Goal: Task Accomplishment & Management: Manage account settings

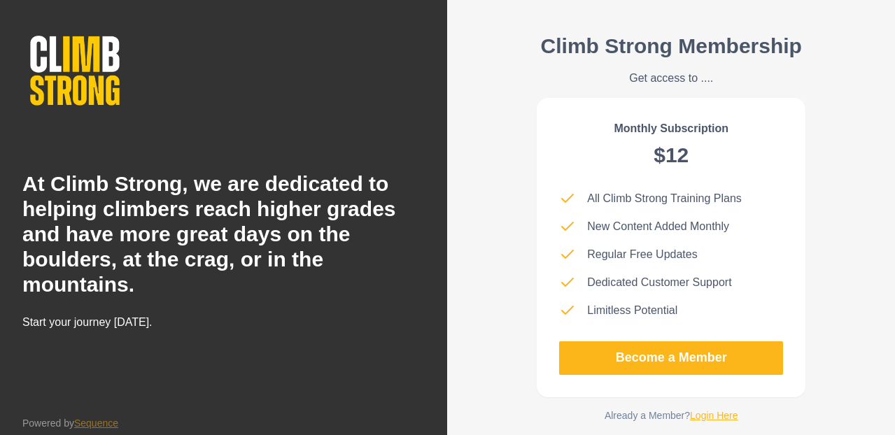
click at [696, 406] on div "Climb Strong Membership Get access to .... Monthly Subscription $12 All Climb S…" at bounding box center [670, 229] width 269 height 390
click at [701, 412] on link "Login Here" at bounding box center [714, 415] width 48 height 11
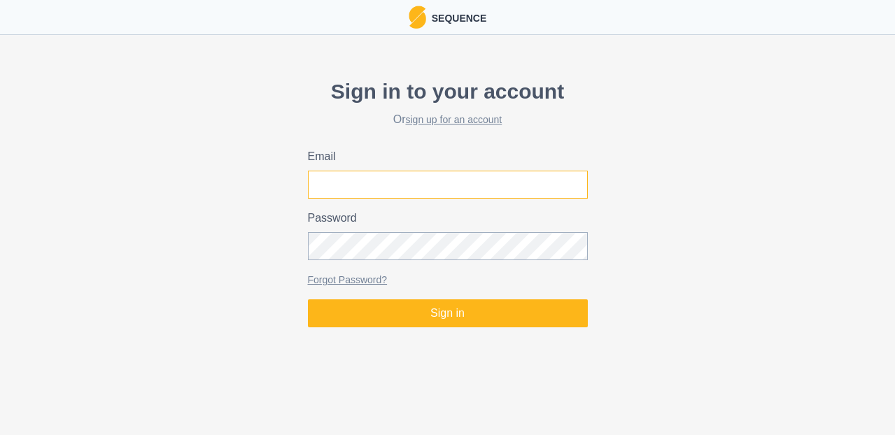
click at [404, 190] on input "Email" at bounding box center [448, 185] width 280 height 28
type input "[PERSON_NAME][EMAIL_ADDRESS][PERSON_NAME][DOMAIN_NAME]"
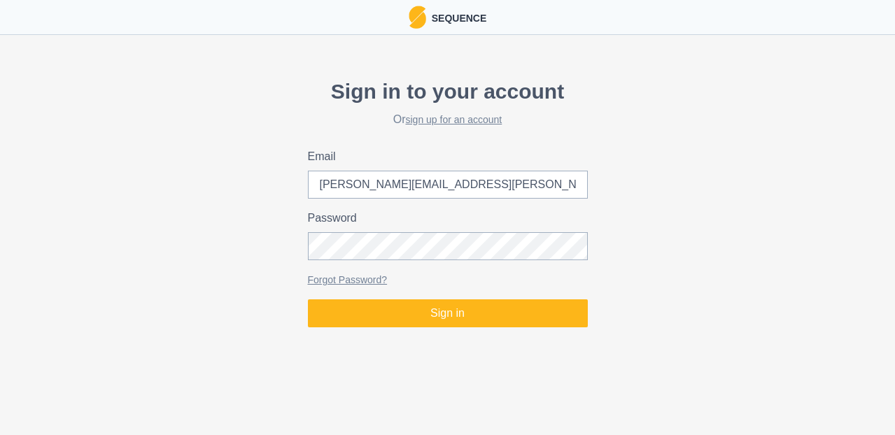
click at [418, 226] on label "Password" at bounding box center [443, 218] width 271 height 17
click at [308, 299] on button "Sign in" at bounding box center [448, 313] width 280 height 28
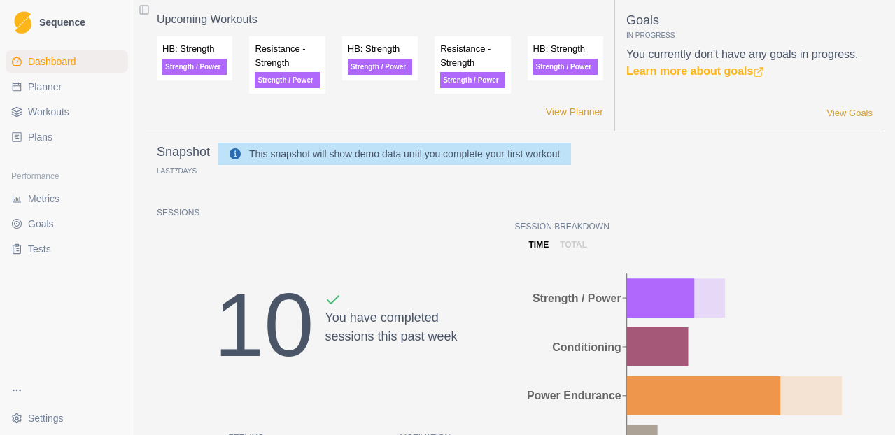
click at [56, 132] on link "Plans" at bounding box center [67, 137] width 122 height 22
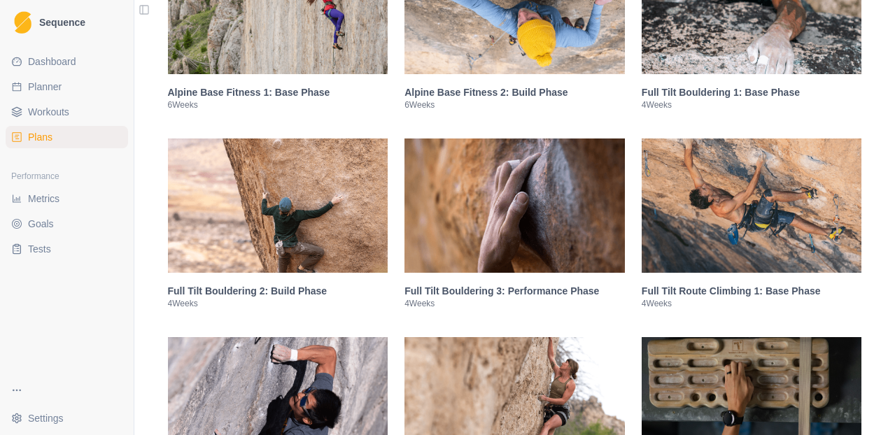
scroll to position [1123, 0]
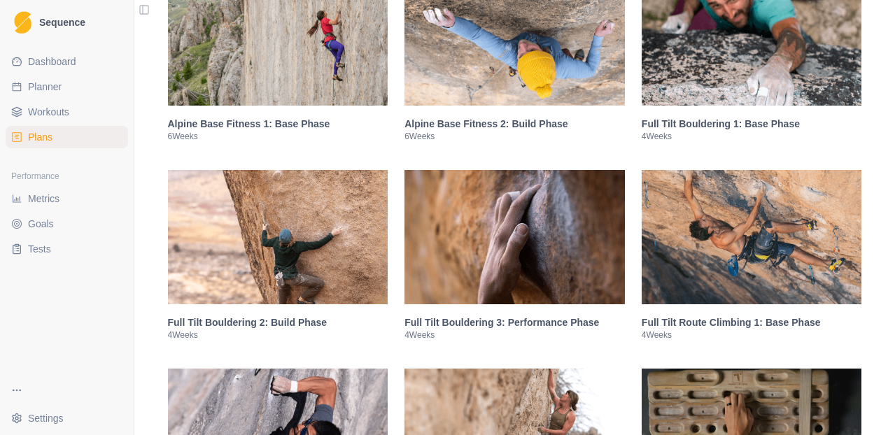
click at [767, 78] on img at bounding box center [751, 38] width 220 height 134
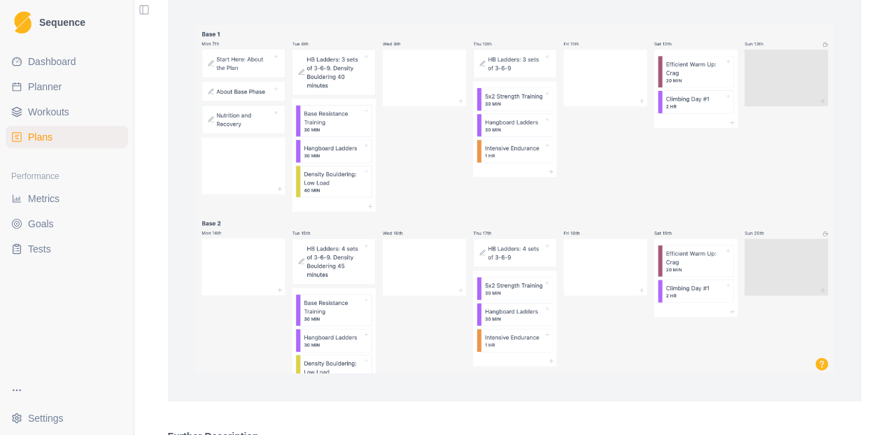
scroll to position [1783, 0]
click at [824, 376] on img at bounding box center [515, 202] width 638 height 348
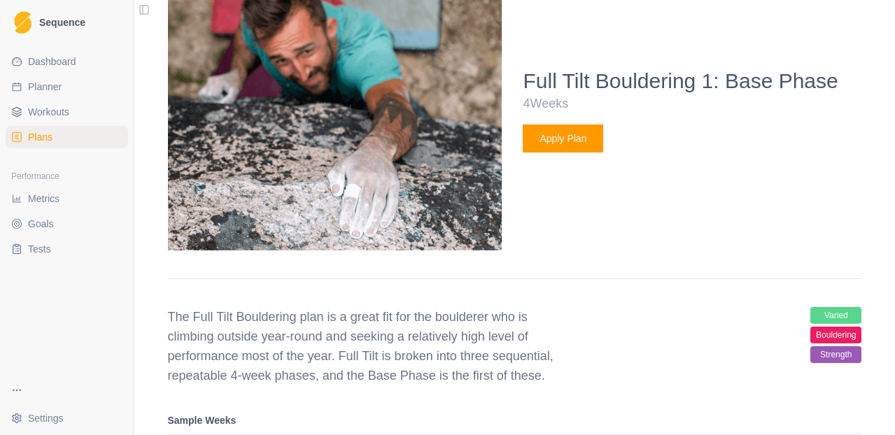
scroll to position [1329, 0]
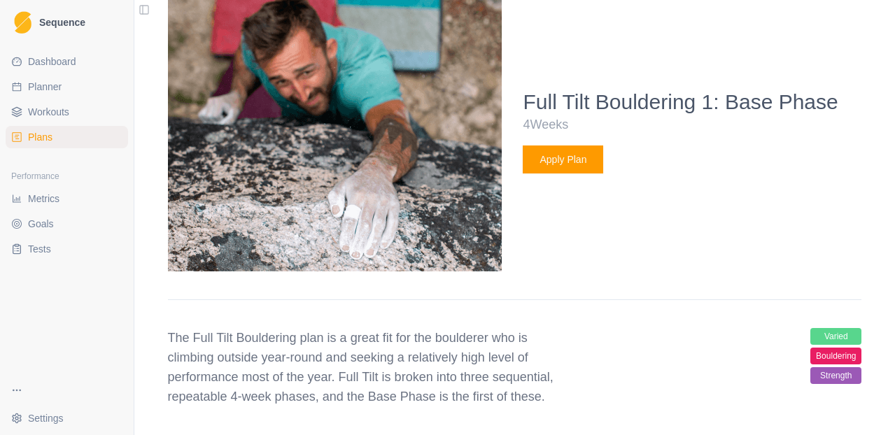
click at [568, 173] on button "Apply Plan" at bounding box center [562, 159] width 80 height 28
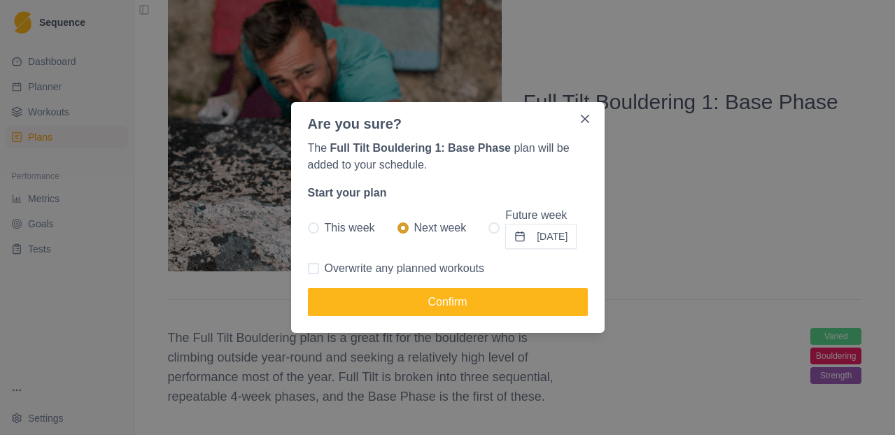
click at [521, 219] on p "Future week" at bounding box center [540, 215] width 71 height 17
click at [488, 228] on input "Future week [DATE]" at bounding box center [488, 228] width 1 height 1
radio input "true"
click at [521, 234] on button "[DATE]" at bounding box center [540, 236] width 71 height 25
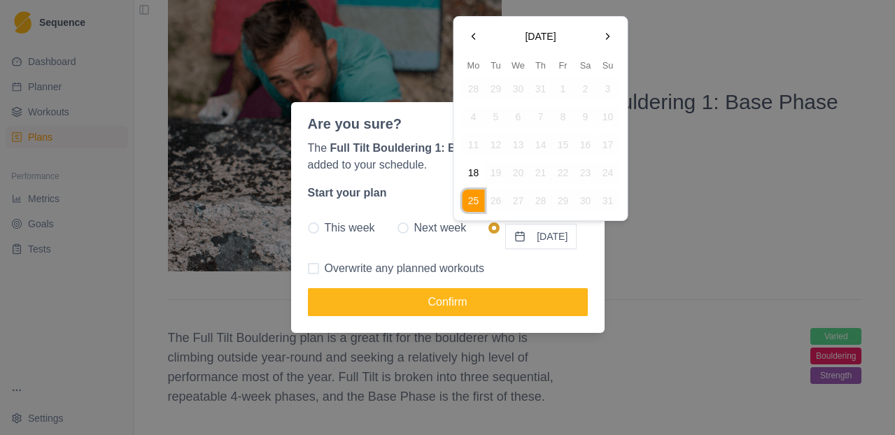
click at [608, 38] on button "Go to the Next Month" at bounding box center [608, 36] width 22 height 22
click at [482, 145] on button "15" at bounding box center [473, 145] width 22 height 22
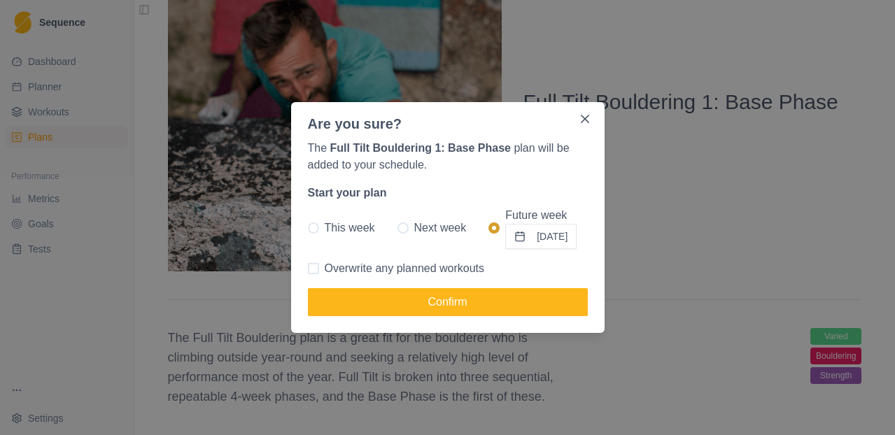
click at [315, 268] on span at bounding box center [313, 268] width 11 height 11
click at [308, 269] on input "Overwrite any planned workouts" at bounding box center [307, 269] width 1 height 1
checkbox input "true"
click at [397, 229] on span at bounding box center [402, 227] width 11 height 11
click at [397, 229] on input "Next week" at bounding box center [397, 228] width 1 height 1
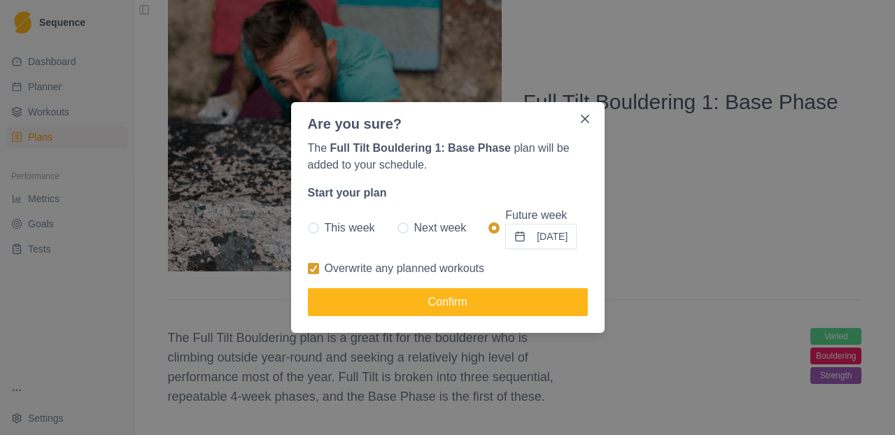
radio input "true"
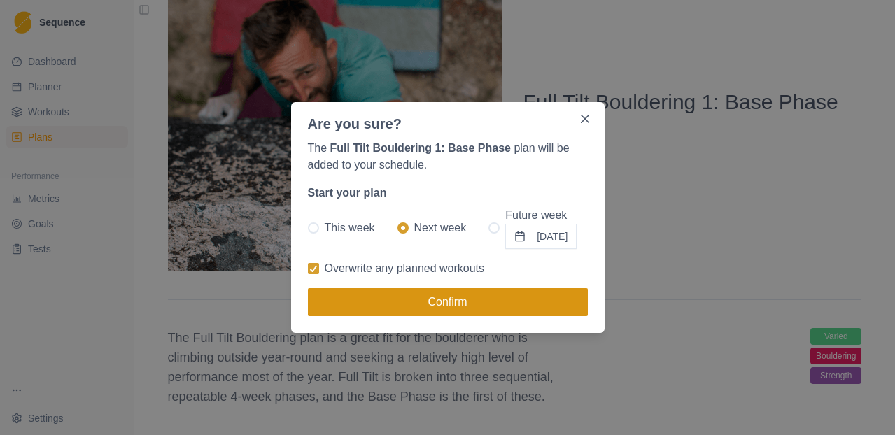
click at [483, 309] on button "Confirm" at bounding box center [448, 302] width 280 height 28
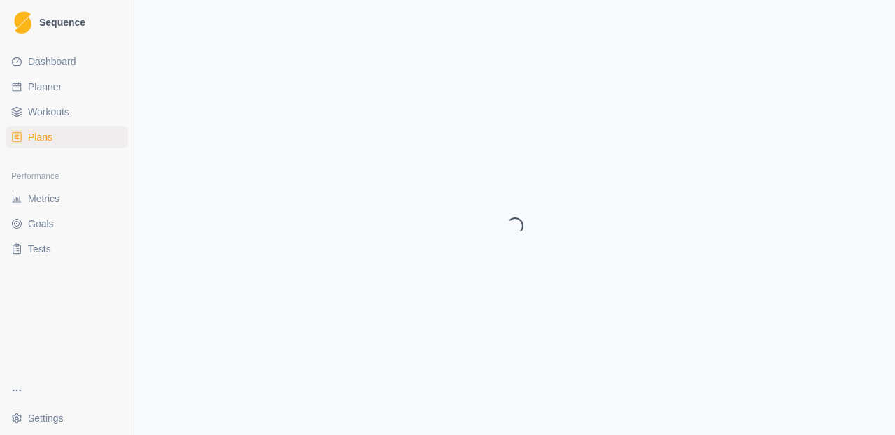
select select "month"
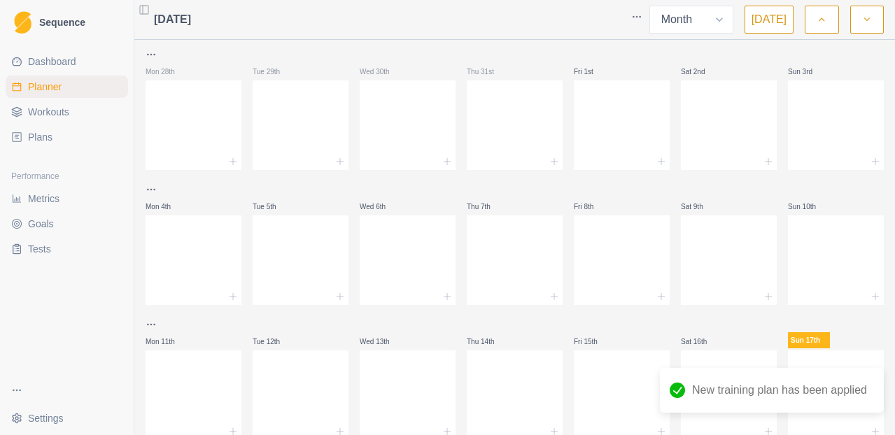
click at [637, 20] on html "Sequence Dashboard Planner Workouts Plans Performance Metrics Goals Tests Setti…" at bounding box center [447, 217] width 895 height 435
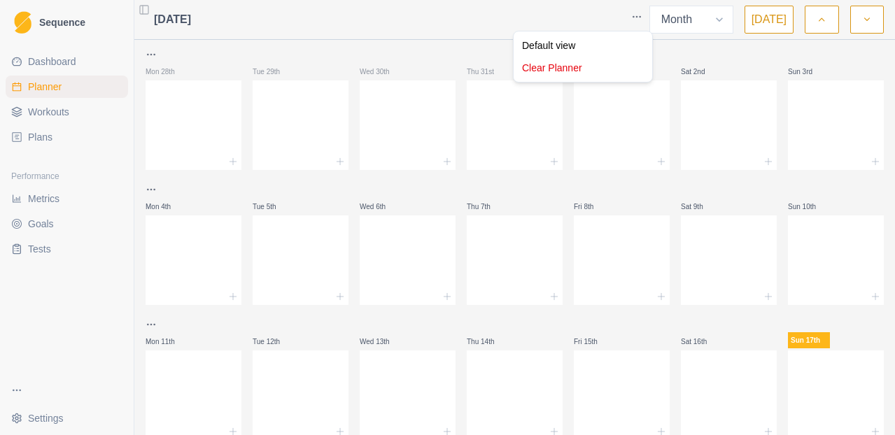
click at [613, 13] on html "Sequence Dashboard Planner Workouts Plans Performance Metrics Goals Tests Setti…" at bounding box center [447, 217] width 895 height 435
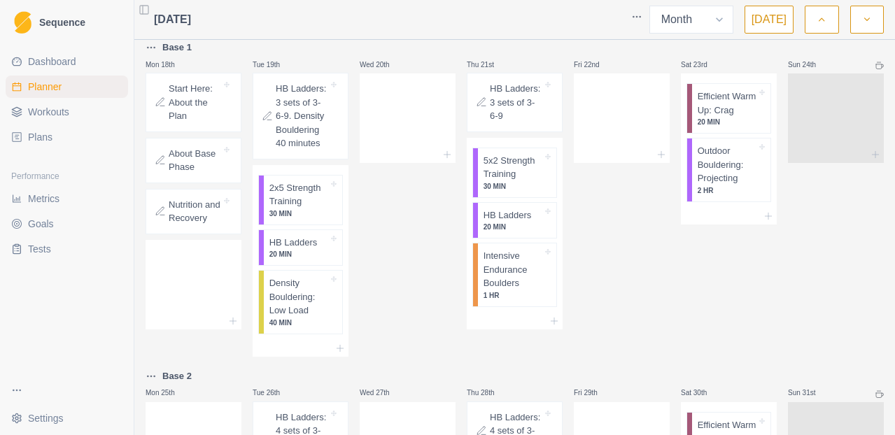
scroll to position [413, 0]
click at [304, 218] on p "30 MIN" at bounding box center [298, 212] width 59 height 10
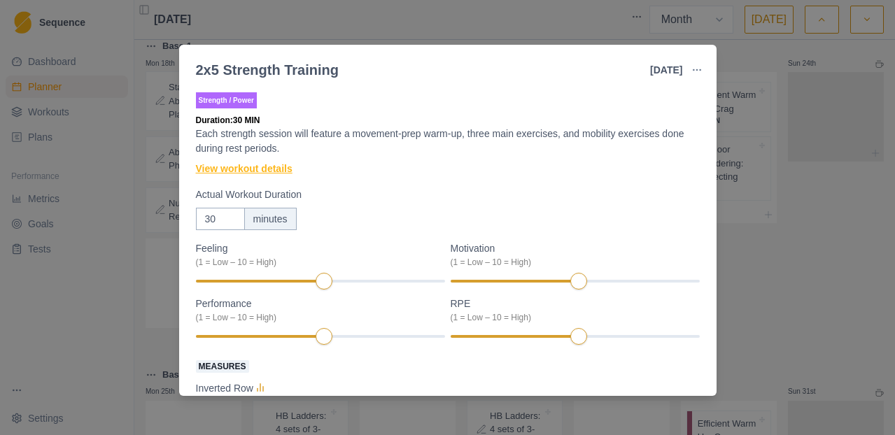
click at [284, 168] on link "View workout details" at bounding box center [244, 169] width 97 height 15
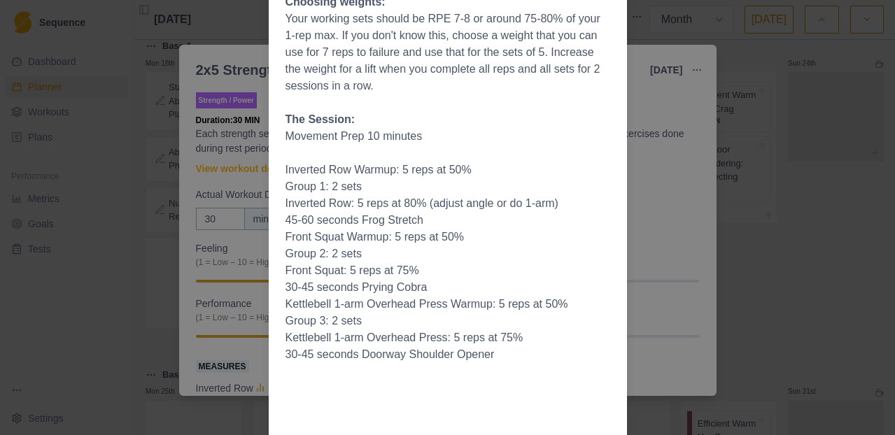
scroll to position [0, 0]
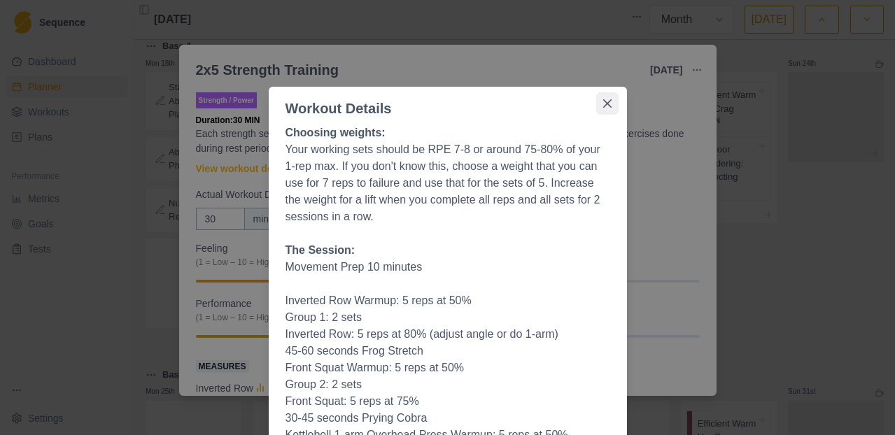
click at [606, 99] on icon "Close" at bounding box center [607, 103] width 8 height 8
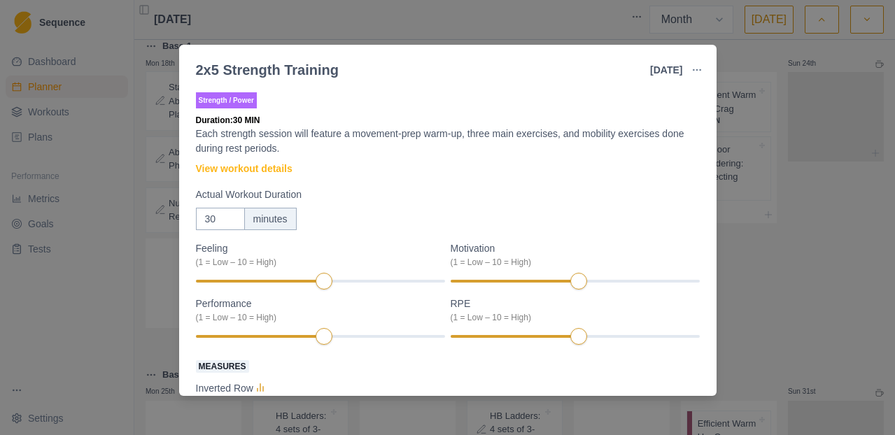
click at [725, 52] on div "2x5 Strength Training [DATE] Link To Goal View Workout Metrics Edit Original Wo…" at bounding box center [447, 217] width 895 height 435
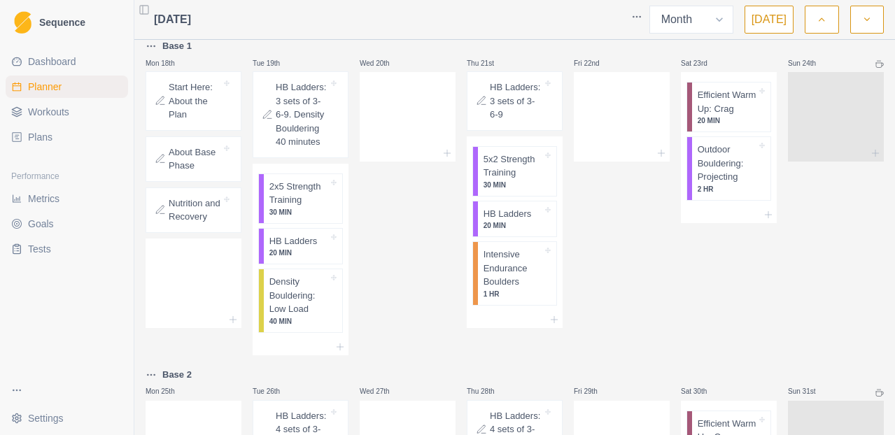
click at [204, 111] on p "Start Here: About the Plan" at bounding box center [195, 100] width 52 height 41
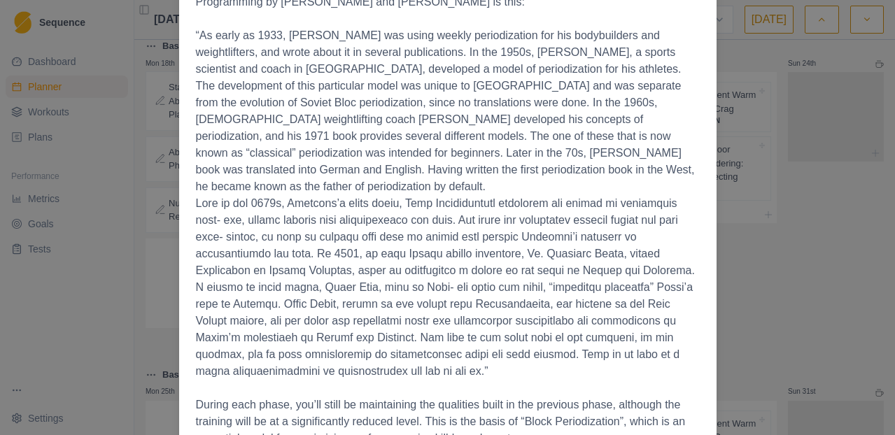
scroll to position [2157, 0]
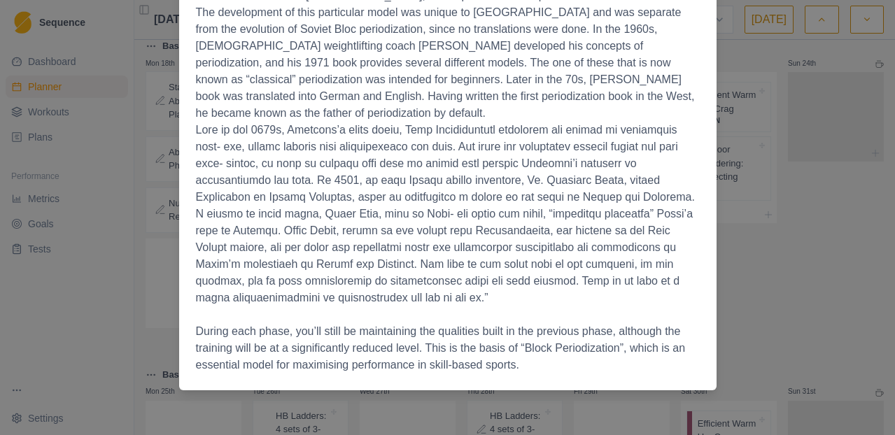
click at [809, 256] on div "Start Here: About the Plan [DATE] The Full Tilt Bouldering Plan [PERSON_NAME] A…" at bounding box center [447, 217] width 895 height 435
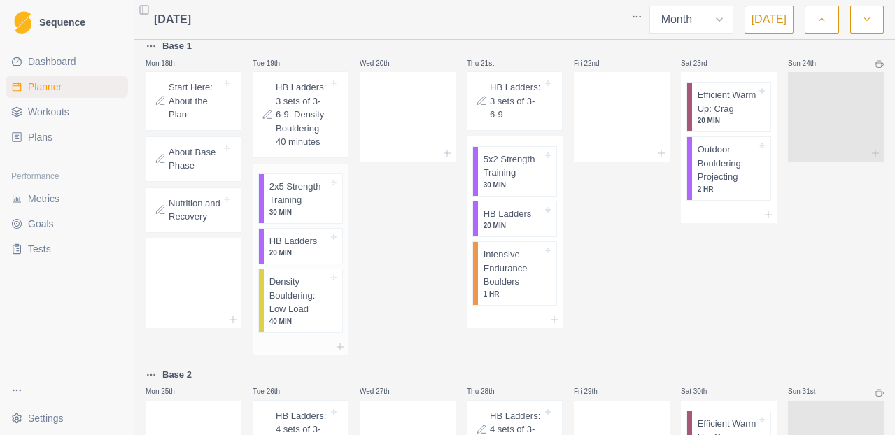
click at [304, 207] on p "2x5 Strength Training" at bounding box center [298, 193] width 59 height 27
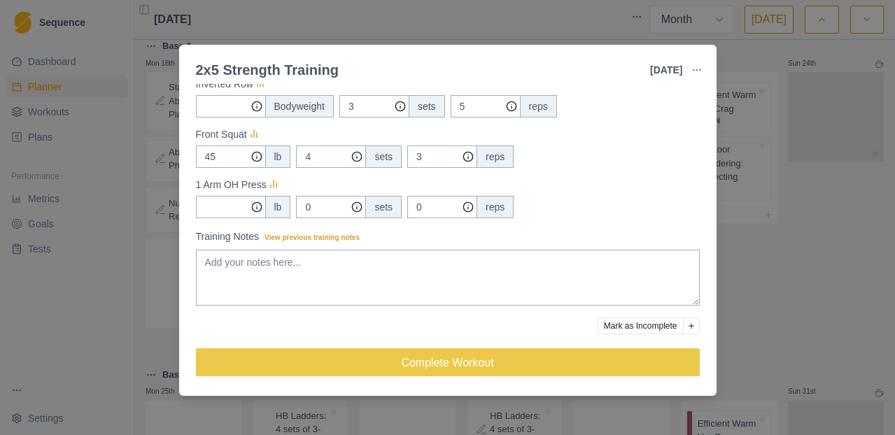
scroll to position [0, 0]
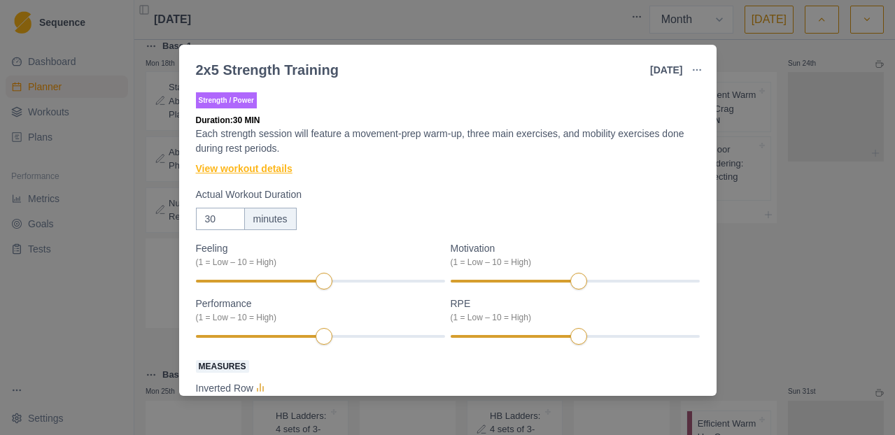
click at [239, 170] on link "View workout details" at bounding box center [244, 169] width 97 height 15
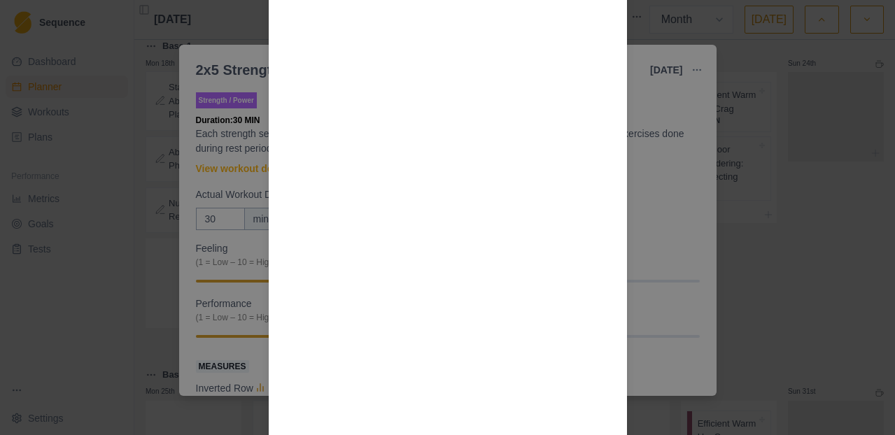
scroll to position [903, 0]
click at [662, 252] on div "Workout Details Choosing weights: Your working sets should be RPE 7-8 or around…" at bounding box center [447, 217] width 895 height 435
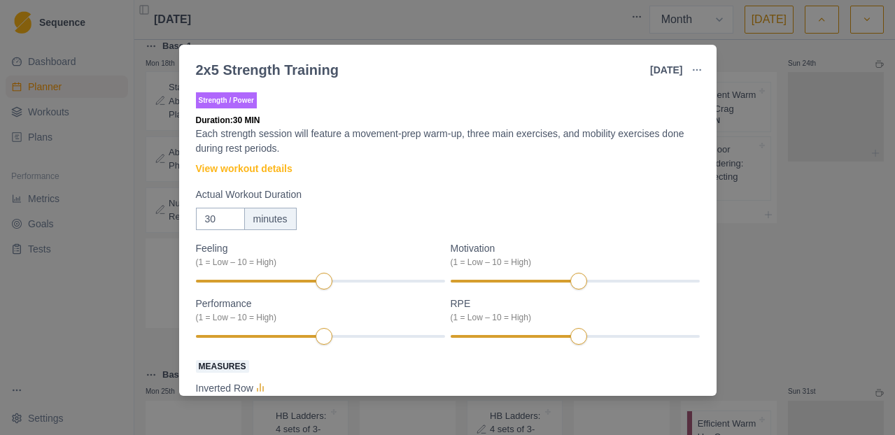
click at [780, 219] on div "2x5 Strength Training [DATE] Link To Goal View Workout Metrics Edit Original Wo…" at bounding box center [447, 217] width 895 height 435
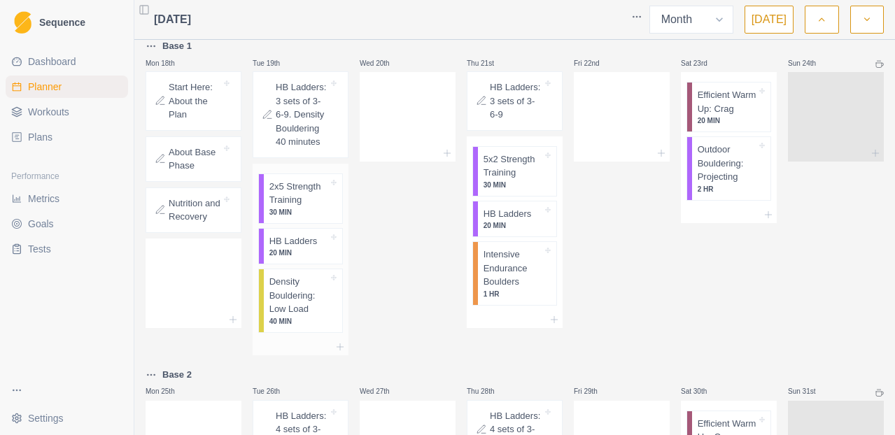
click at [297, 311] on p "Density Bouldering: Low Load" at bounding box center [298, 295] width 59 height 41
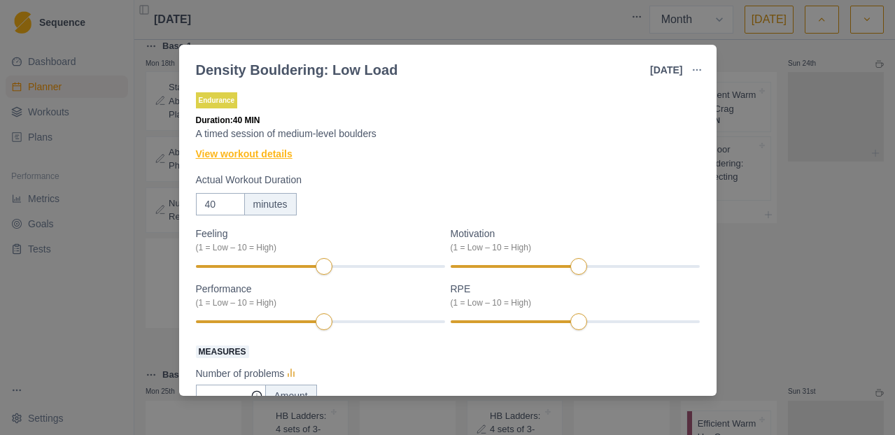
click at [262, 156] on link "View workout details" at bounding box center [244, 154] width 97 height 15
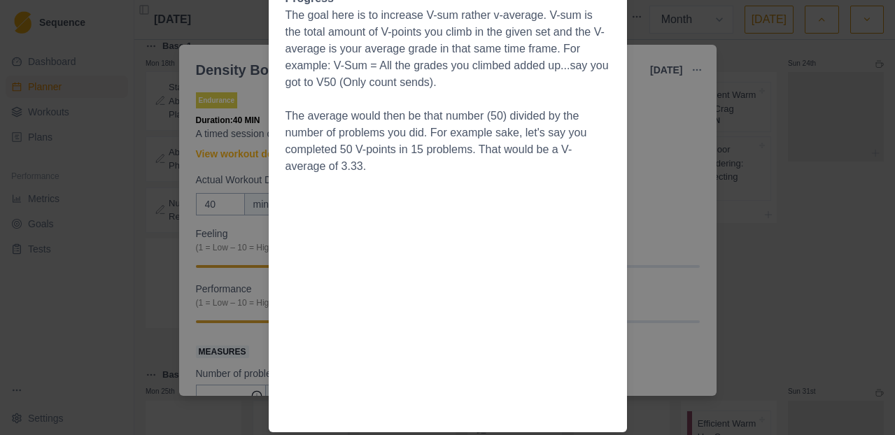
scroll to position [0, 0]
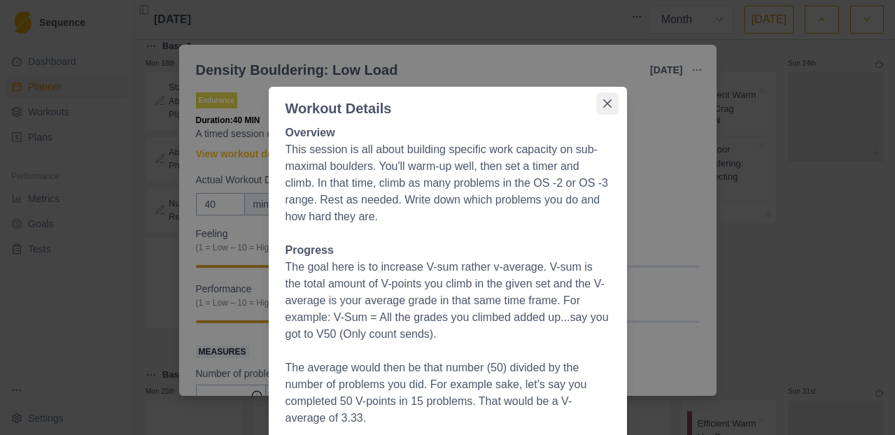
click at [604, 108] on button "Close" at bounding box center [607, 103] width 22 height 22
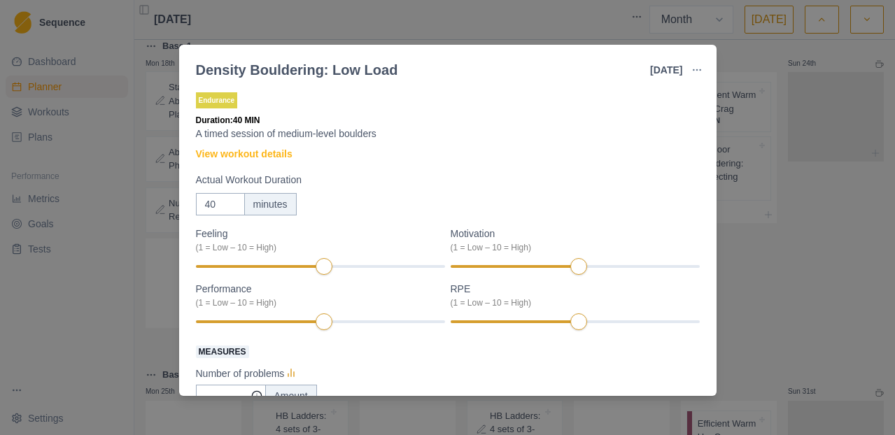
click at [805, 241] on div "Density Bouldering: Low Load [DATE] Link To Goal View Workout Metrics Edit Orig…" at bounding box center [447, 217] width 895 height 435
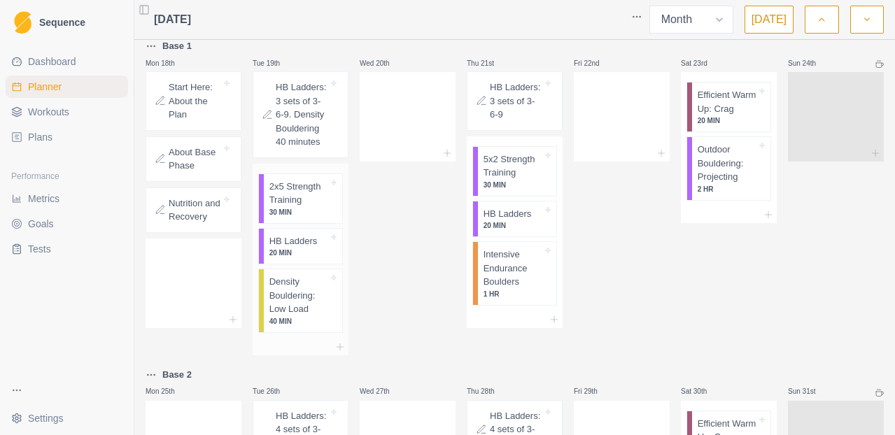
click at [290, 258] on p "20 MIN" at bounding box center [298, 253] width 59 height 10
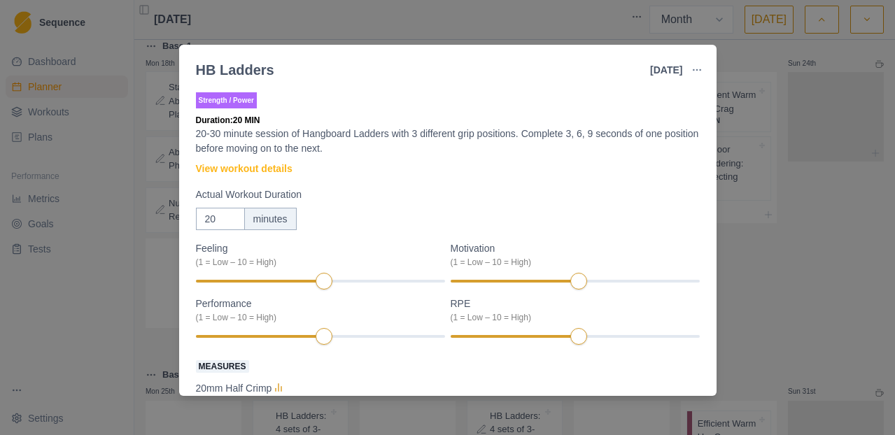
click at [767, 269] on div "HB Ladders [DATE] Link To Goal View Workout Metrics Edit Original Workout Resch…" at bounding box center [447, 217] width 895 height 435
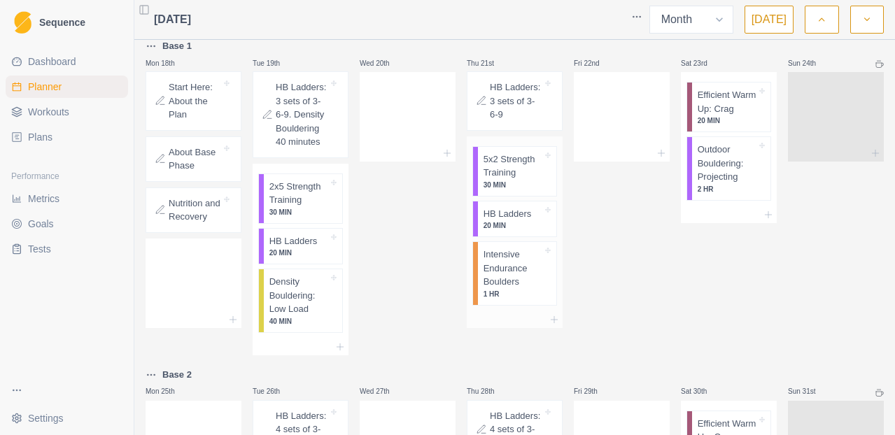
click at [511, 178] on p "5x2 Strength Training" at bounding box center [512, 165] width 59 height 27
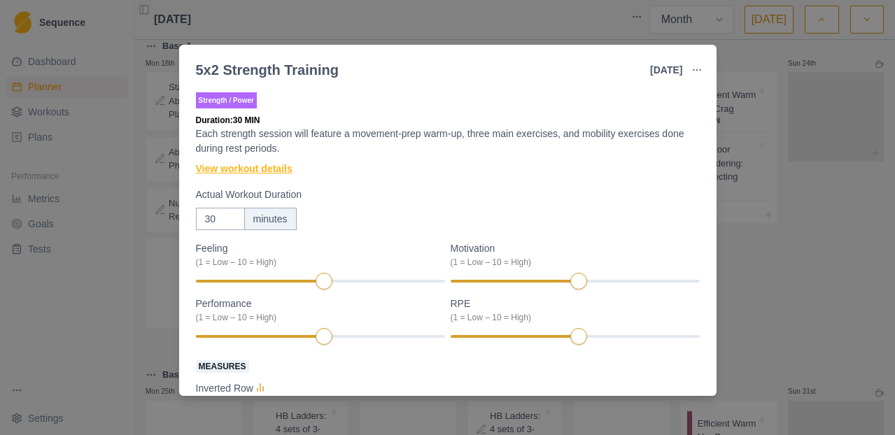
click at [262, 169] on link "View workout details" at bounding box center [244, 169] width 97 height 15
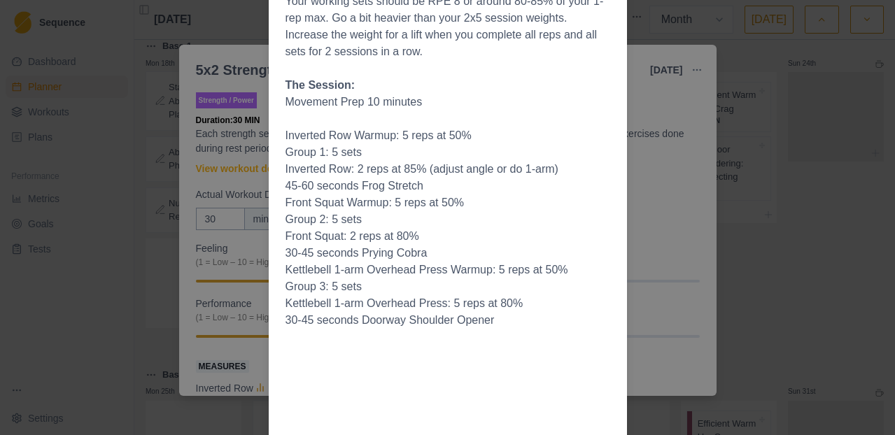
scroll to position [34, 0]
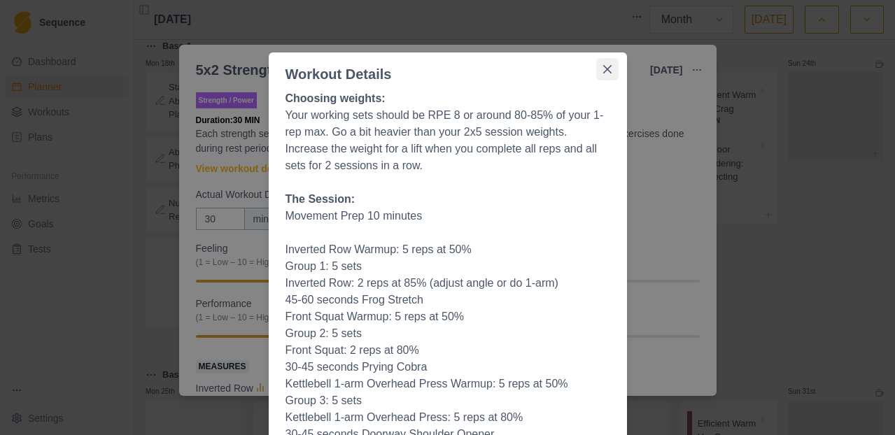
click at [607, 76] on button "Close" at bounding box center [607, 69] width 22 height 22
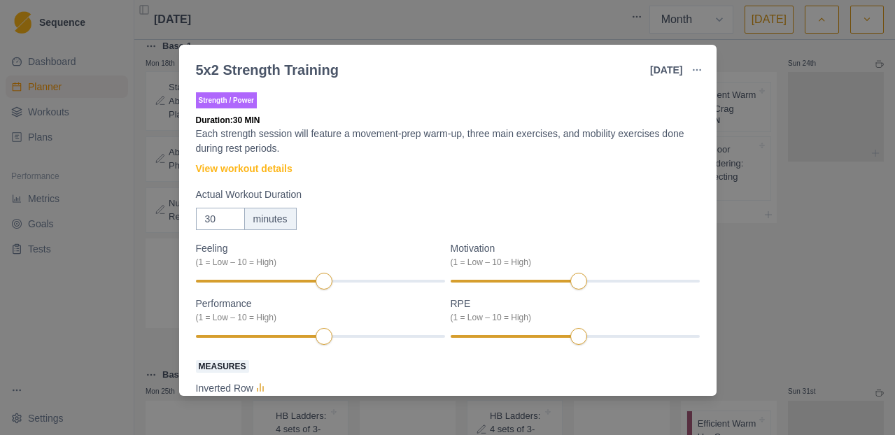
click at [765, 74] on div "5x2 Strength Training [DATE] Link To Goal View Workout Metrics Edit Original Wo…" at bounding box center [447, 217] width 895 height 435
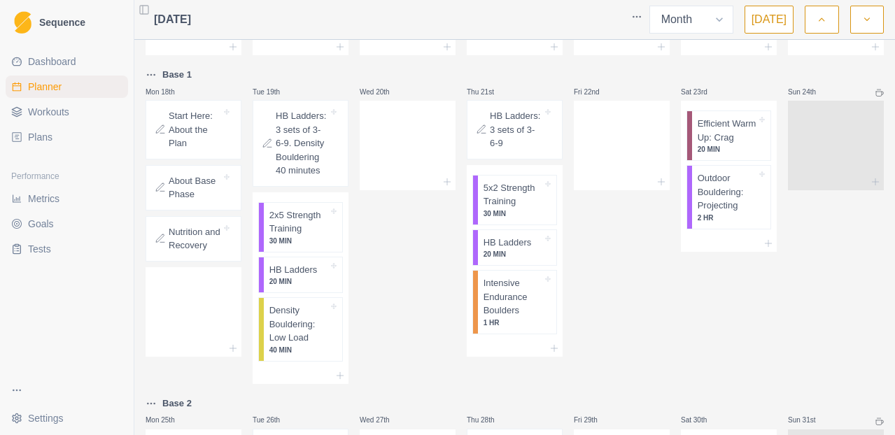
scroll to position [379, 0]
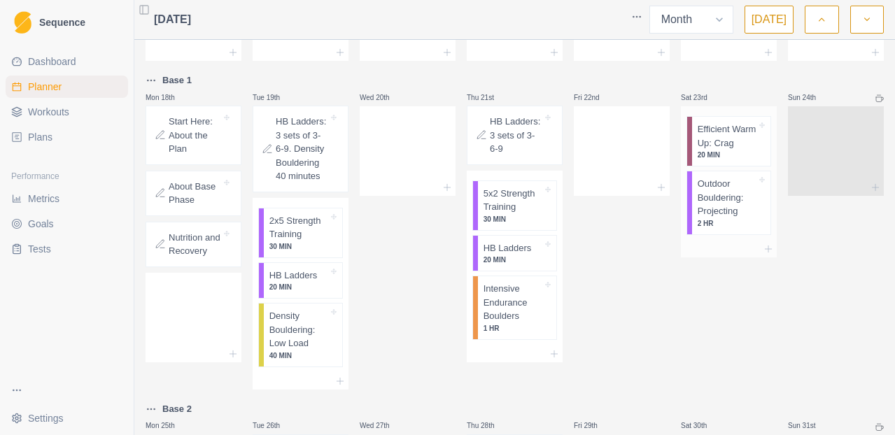
click at [718, 229] on p "2 HR" at bounding box center [726, 223] width 59 height 10
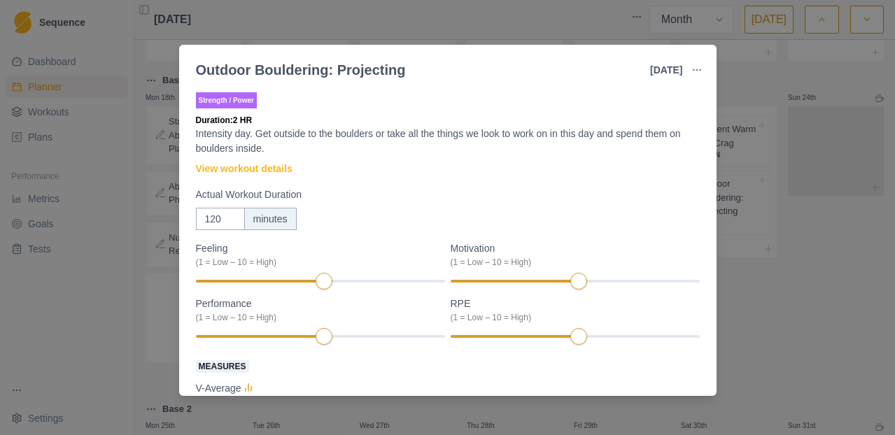
click at [740, 306] on div "Outdoor Bouldering: Projecting [DATE] Link To Goal View Workout Metrics Edit Or…" at bounding box center [447, 217] width 895 height 435
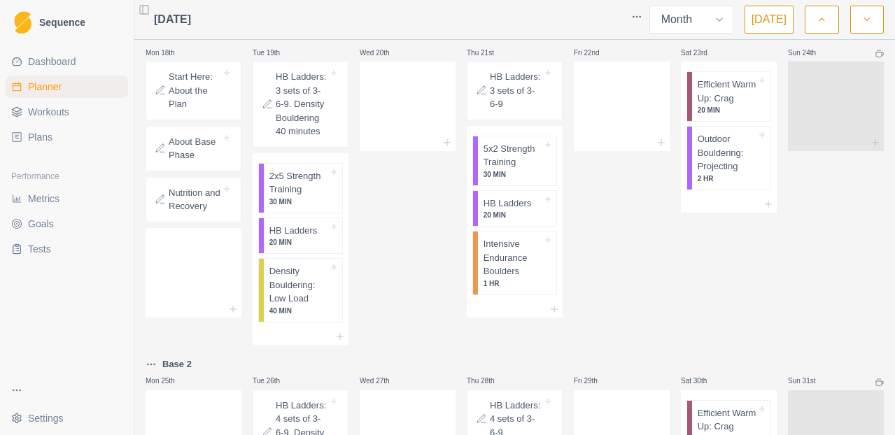
scroll to position [501, 0]
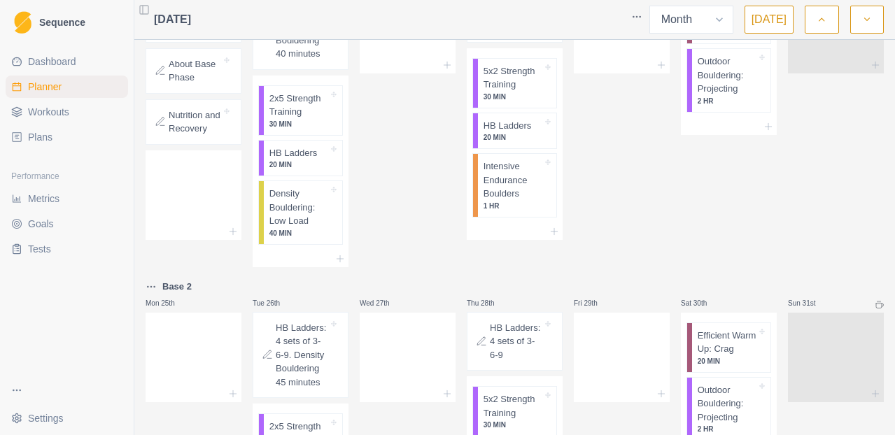
click at [617, 290] on div "Mon 28th Tue 29th Wed 30th Thu 31st Fri 1st Sat 2nd Sun 3rd Mon 4th Tue 5th Wed…" at bounding box center [514, 70] width 738 height 1051
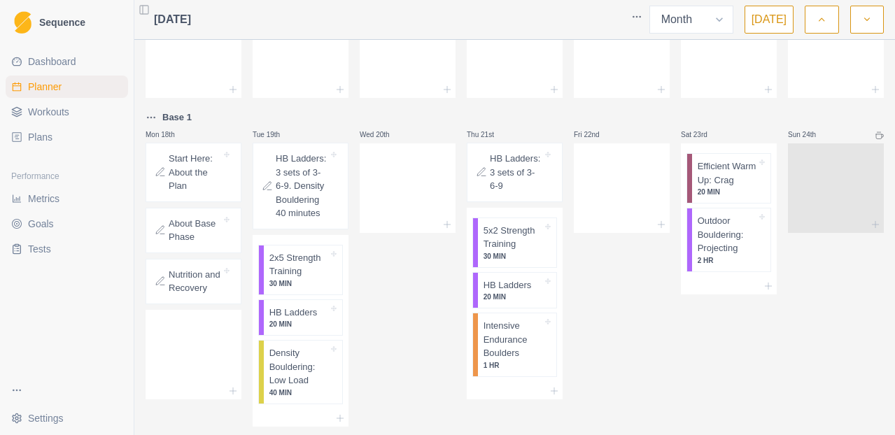
scroll to position [341, 0]
click at [617, 290] on div "Fri 22nd" at bounding box center [622, 269] width 96 height 318
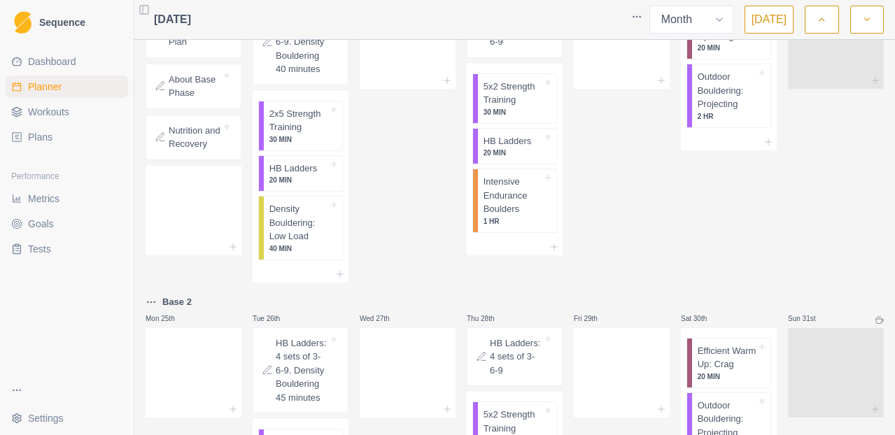
scroll to position [502, 0]
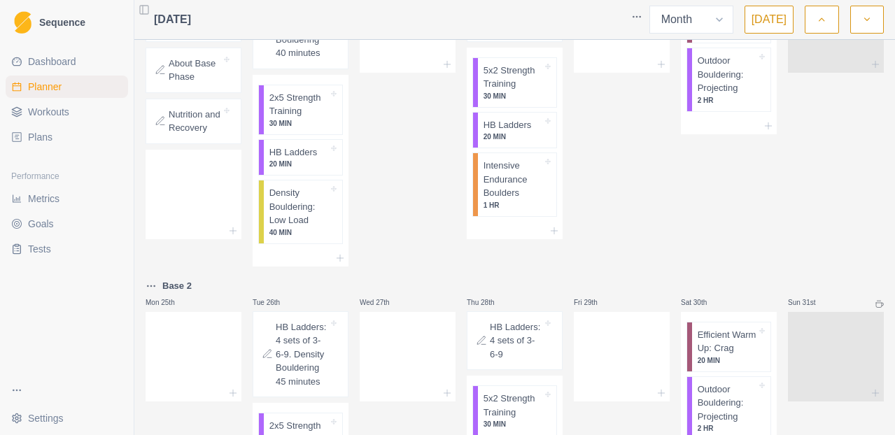
click at [869, 31] on button "button" at bounding box center [867, 20] width 34 height 28
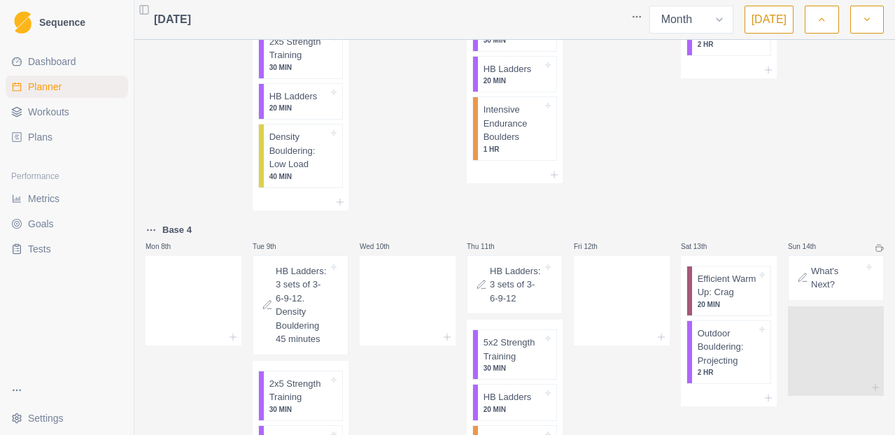
scroll to position [0, 0]
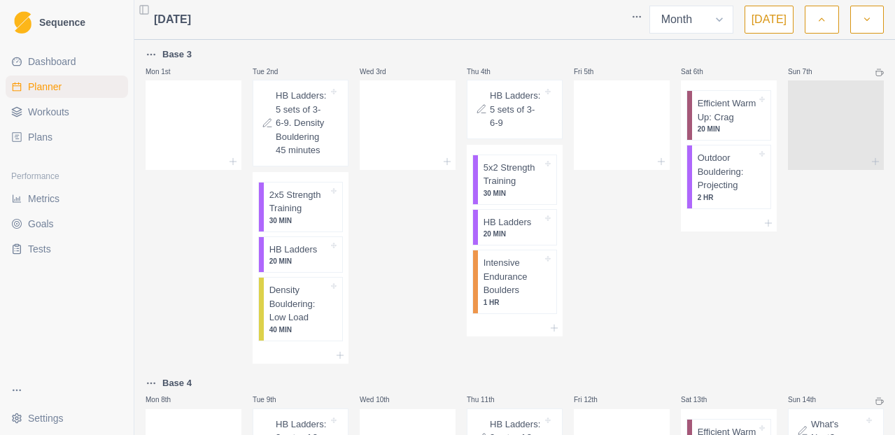
click at [819, 28] on button "button" at bounding box center [821, 20] width 34 height 28
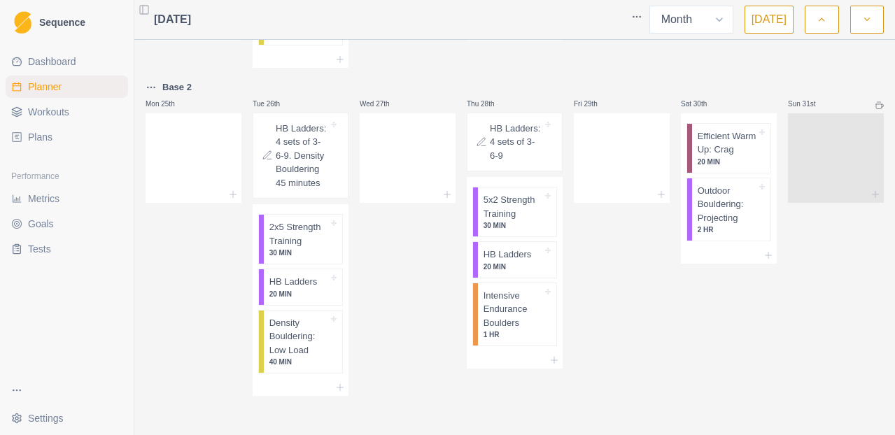
scroll to position [728, 0]
click at [623, 243] on div "Fri 29th" at bounding box center [622, 238] width 96 height 318
click at [857, 27] on button "button" at bounding box center [867, 20] width 34 height 28
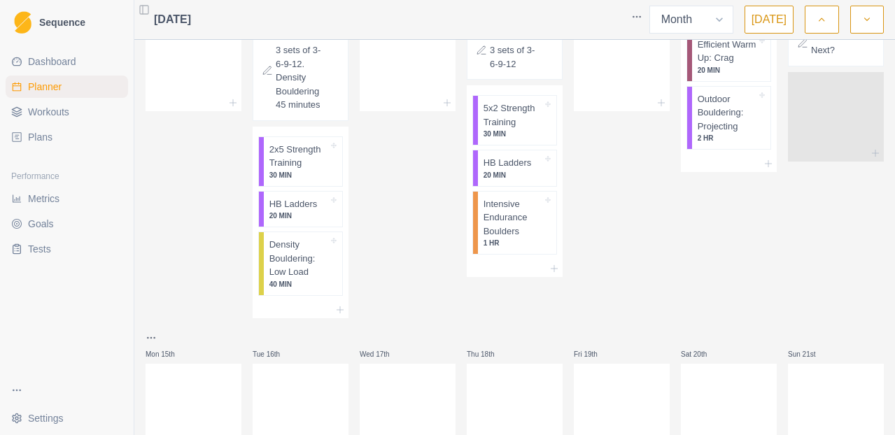
scroll to position [291, 0]
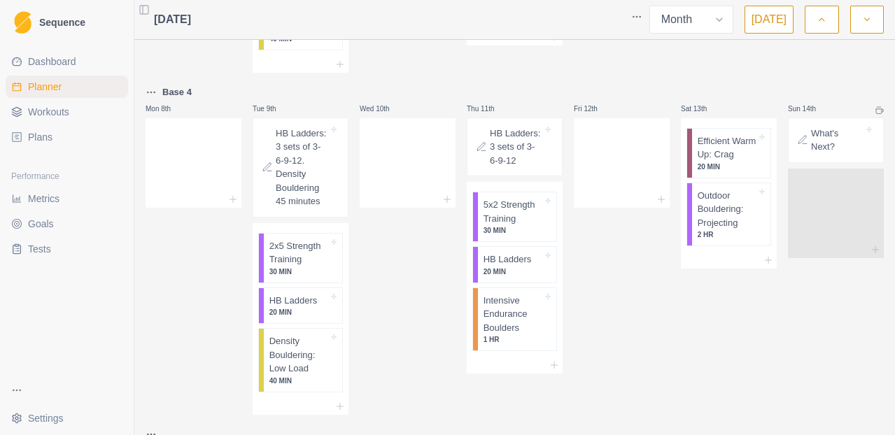
click at [819, 18] on icon "button" at bounding box center [821, 20] width 10 height 14
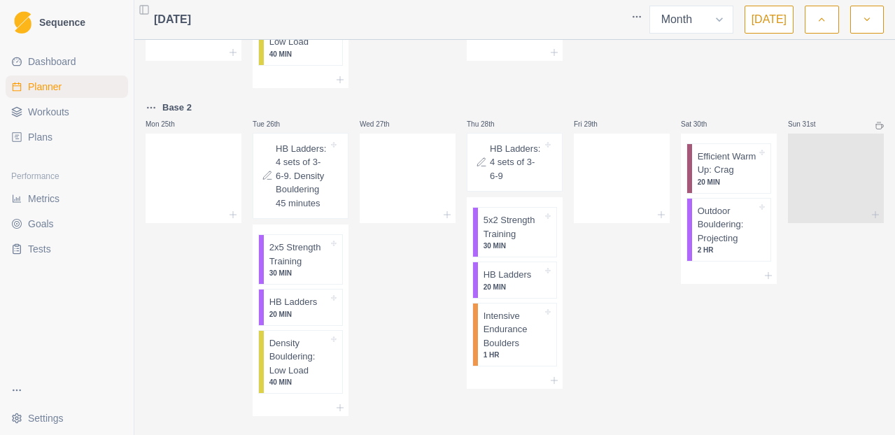
scroll to position [728, 0]
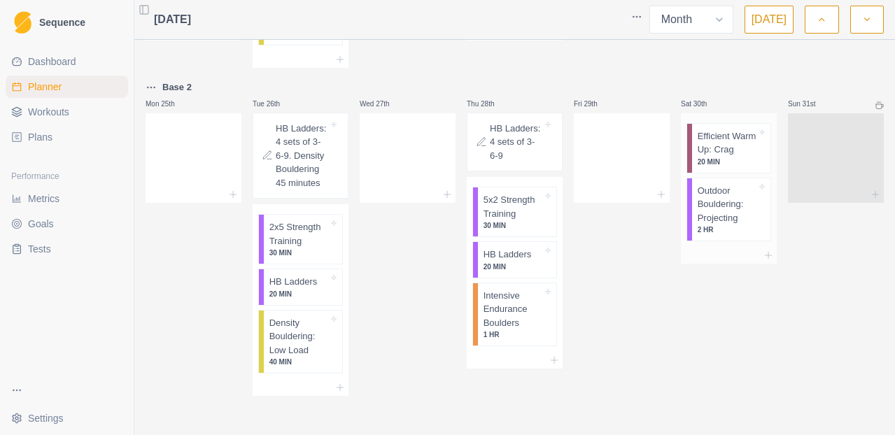
click at [734, 210] on p "Outdoor Bouldering: Projecting" at bounding box center [726, 204] width 59 height 41
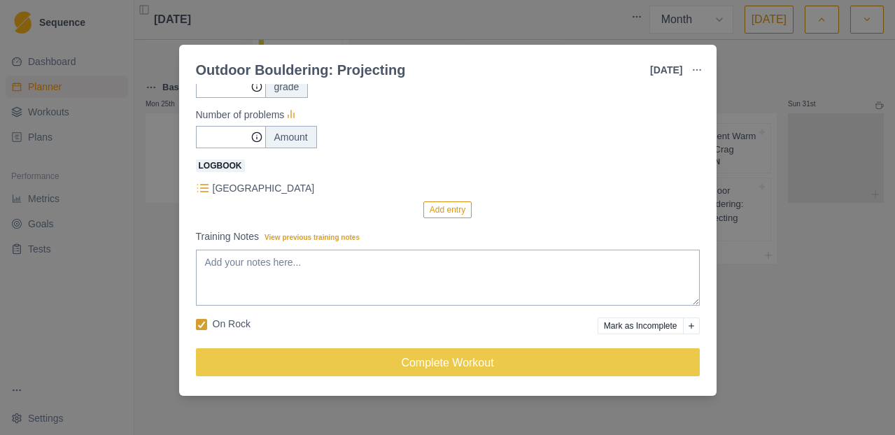
scroll to position [0, 0]
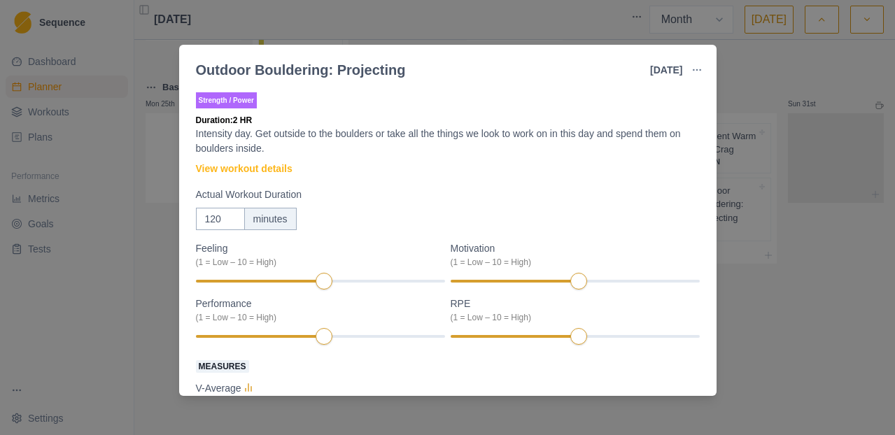
click at [839, 340] on div "Outdoor Bouldering: Projecting [DATE] Link To Goal View Workout Metrics Edit Or…" at bounding box center [447, 217] width 895 height 435
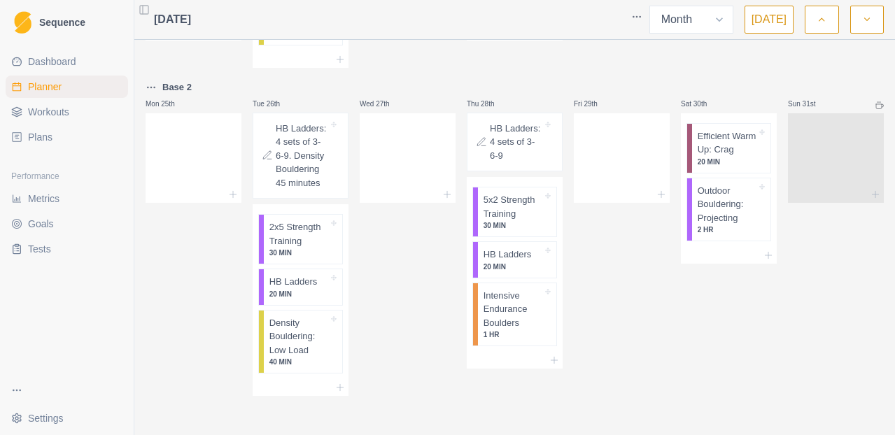
click at [865, 24] on icon "button" at bounding box center [867, 20] width 10 height 14
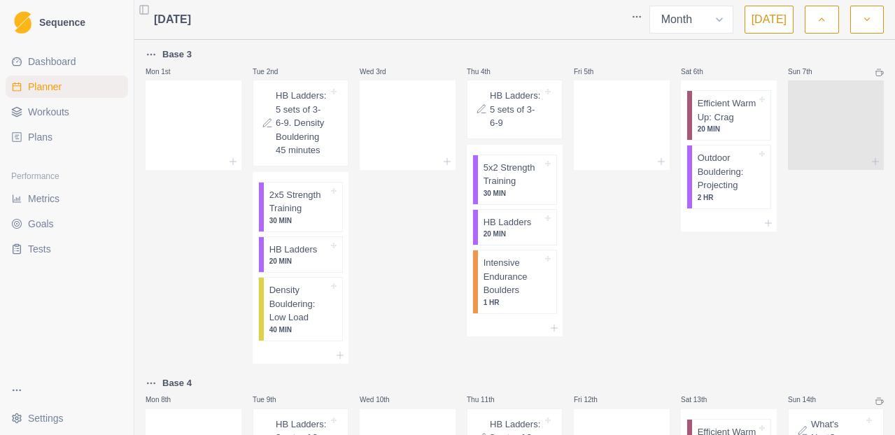
click at [307, 145] on p "HB Ladders: 5 sets of 3-6-9. Density Bouldering 45 minutes" at bounding box center [302, 123] width 52 height 69
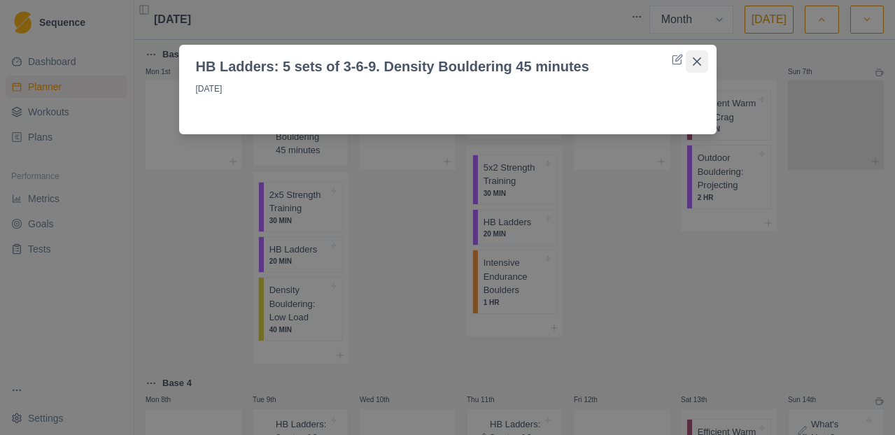
click at [695, 63] on icon "Close" at bounding box center [696, 61] width 8 height 8
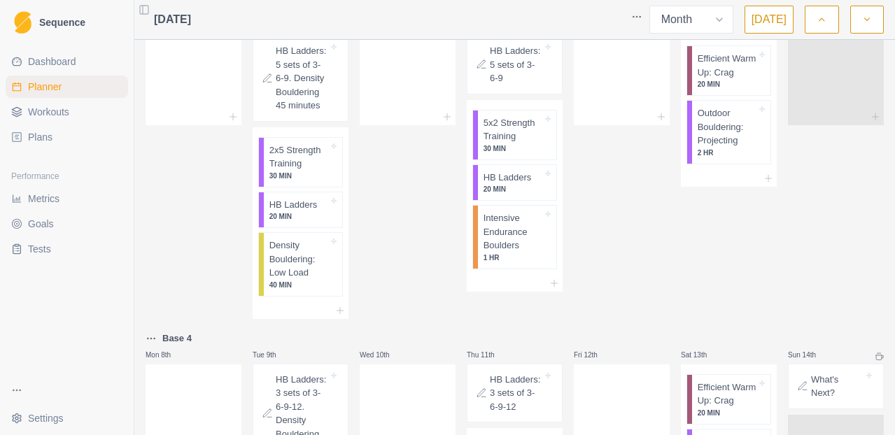
scroll to position [35, 0]
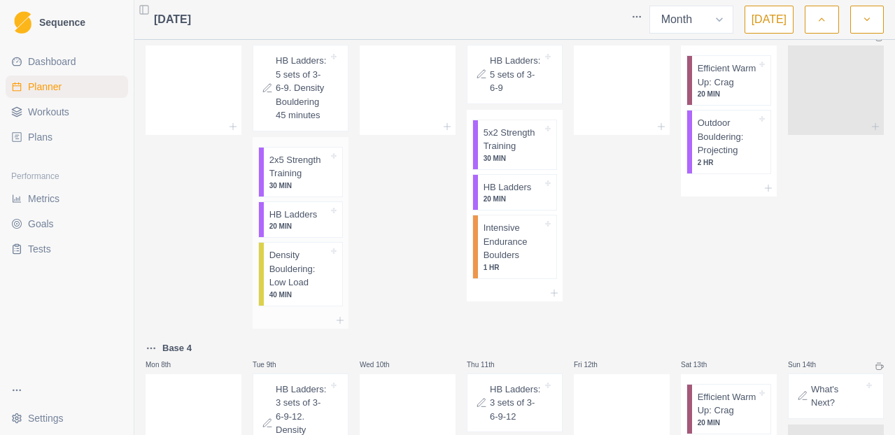
click at [297, 290] on p "Density Bouldering: Low Load" at bounding box center [298, 268] width 59 height 41
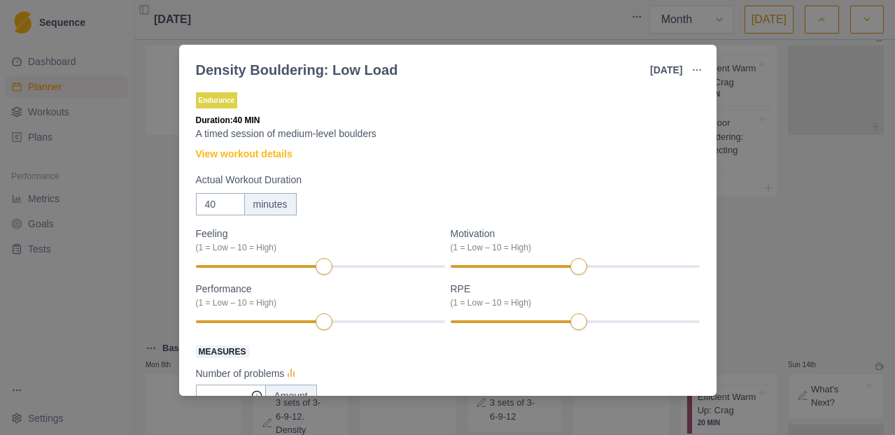
click at [445, 136] on p "A timed session of medium-level boulders" at bounding box center [448, 134] width 504 height 15
click at [281, 157] on link "View workout details" at bounding box center [244, 154] width 97 height 15
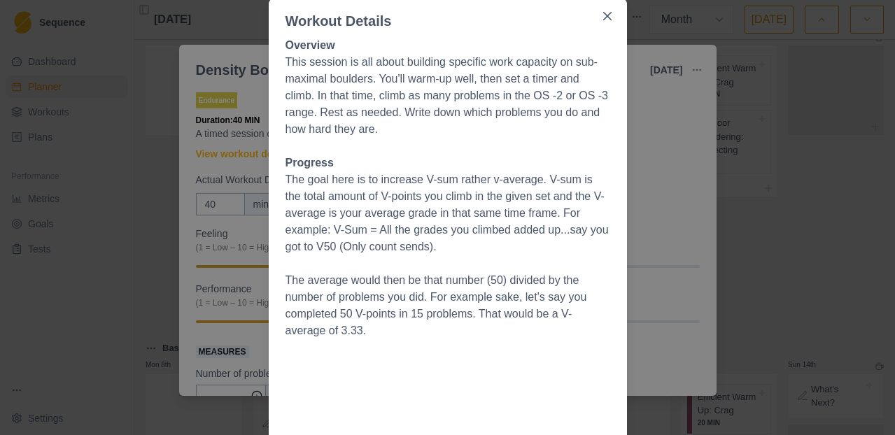
scroll to position [93, 0]
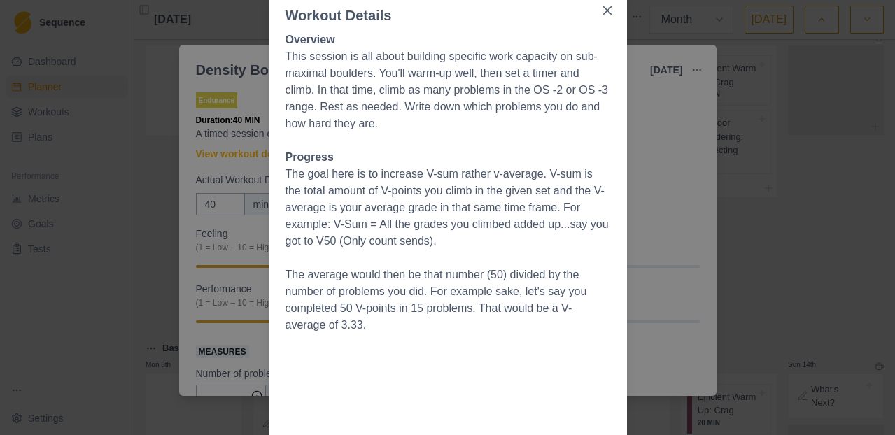
click at [157, 273] on div "Workout Details Overview This session is all about building specific work capac…" at bounding box center [447, 217] width 895 height 435
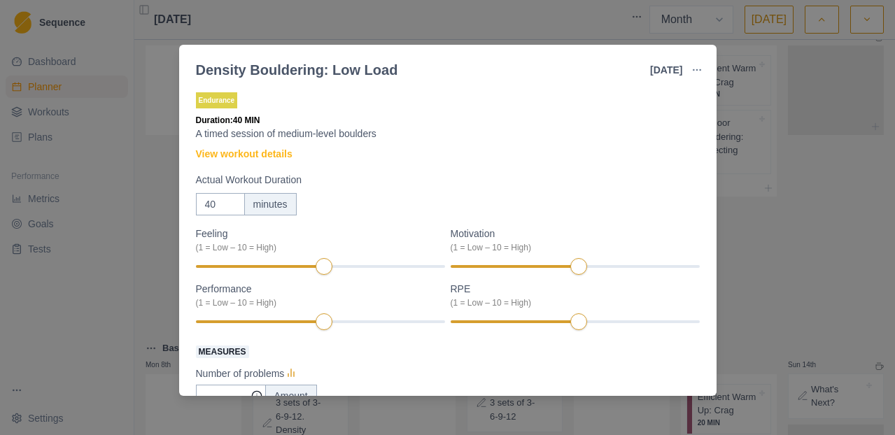
click at [157, 264] on div "Density Bouldering: Low Load [DATE] Link To Goal View Workout Metrics Edit Orig…" at bounding box center [447, 217] width 895 height 435
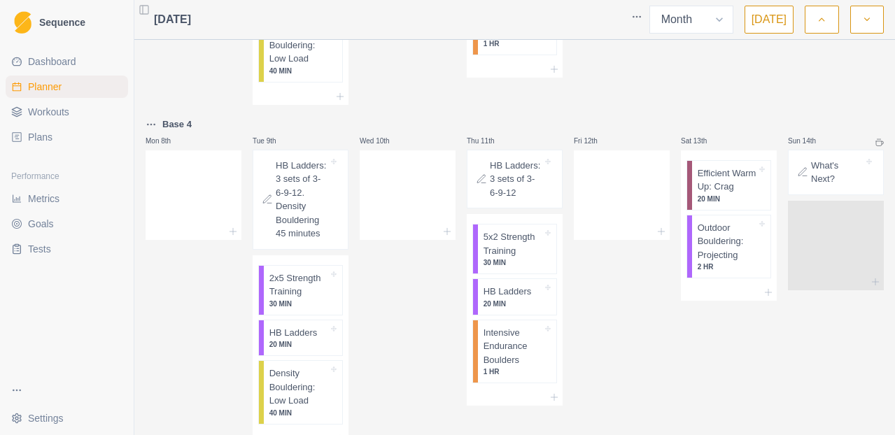
scroll to position [0, 0]
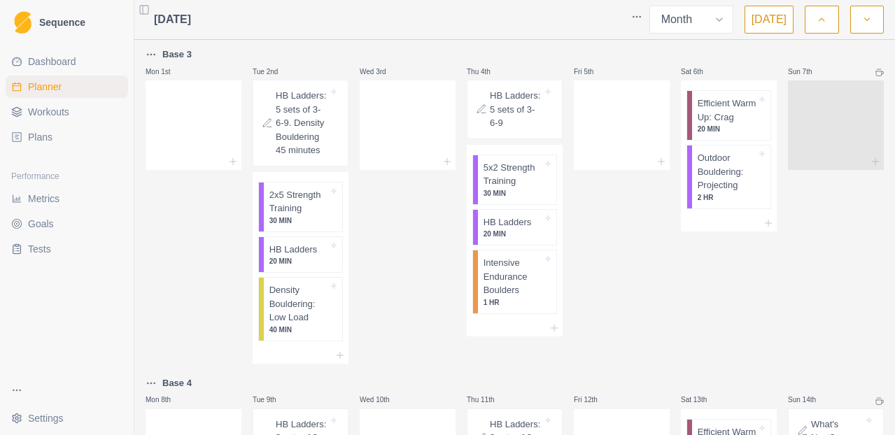
click at [826, 26] on icon "button" at bounding box center [821, 20] width 10 height 14
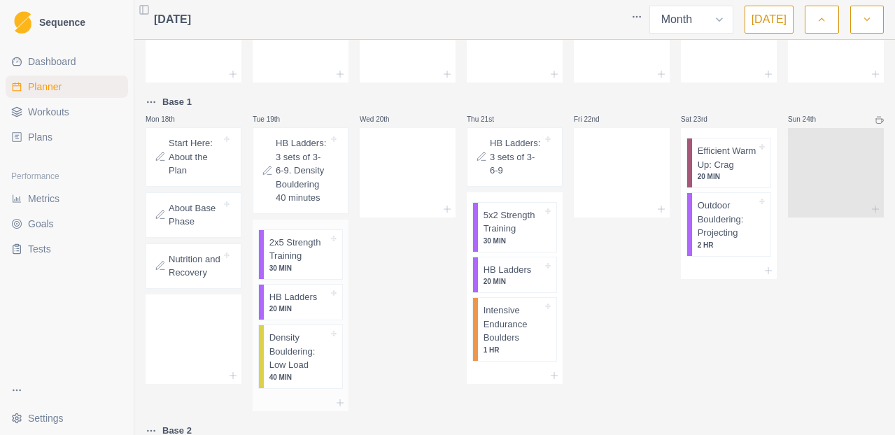
scroll to position [353, 0]
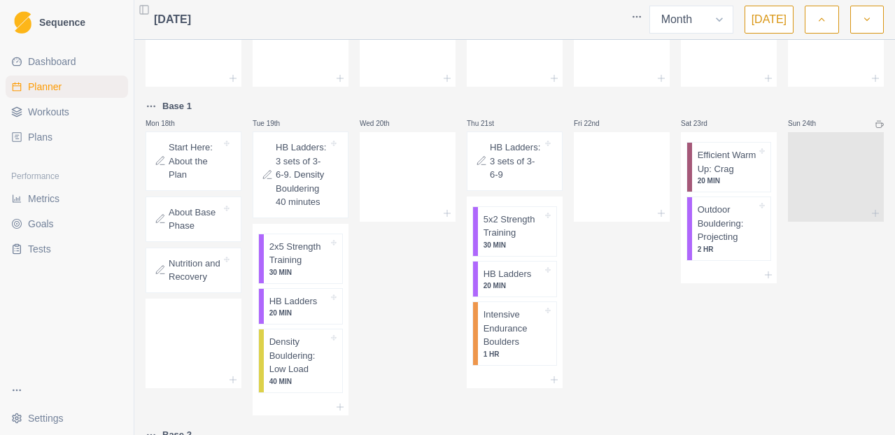
click at [194, 232] on p "About Base Phase" at bounding box center [195, 219] width 52 height 27
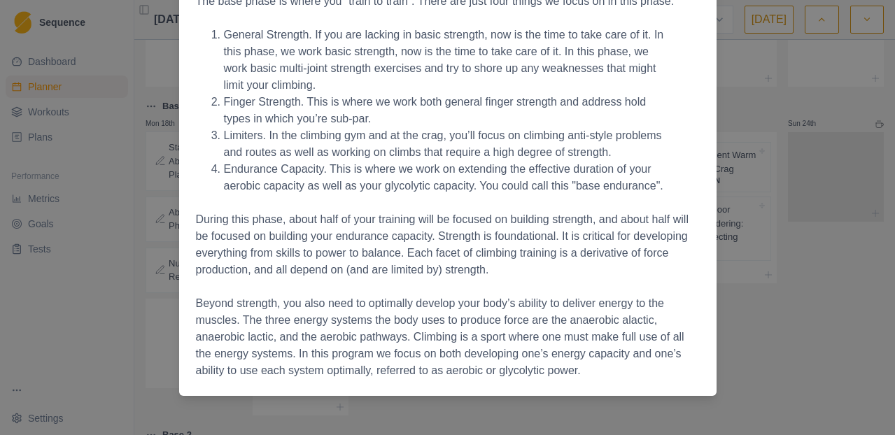
scroll to position [130, 0]
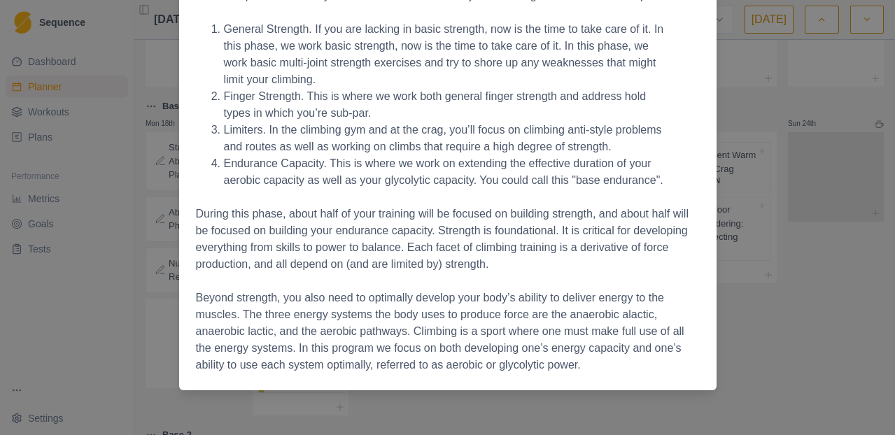
click at [746, 355] on div "About Base Phase [DATE] The base phase is where you “train to train”. There are…" at bounding box center [447, 217] width 895 height 435
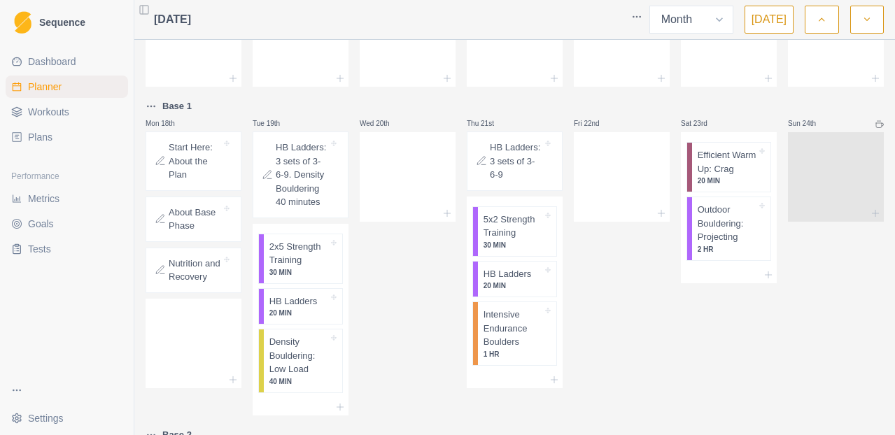
click at [175, 160] on p "Start Here: About the Plan" at bounding box center [195, 161] width 52 height 41
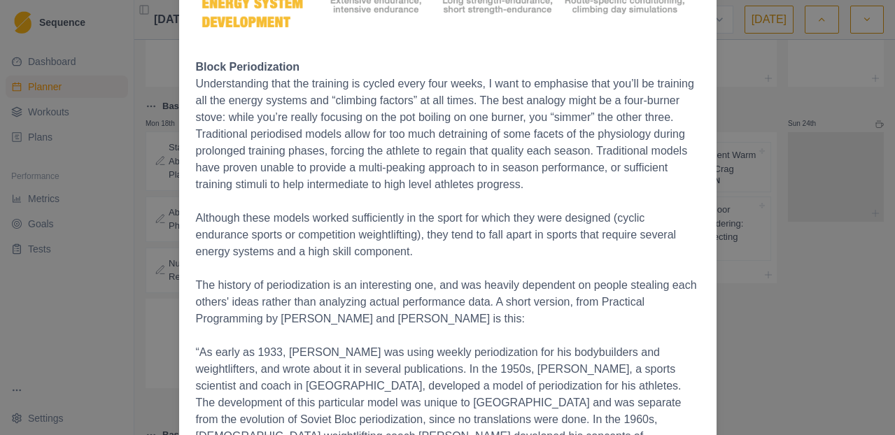
scroll to position [1763, 0]
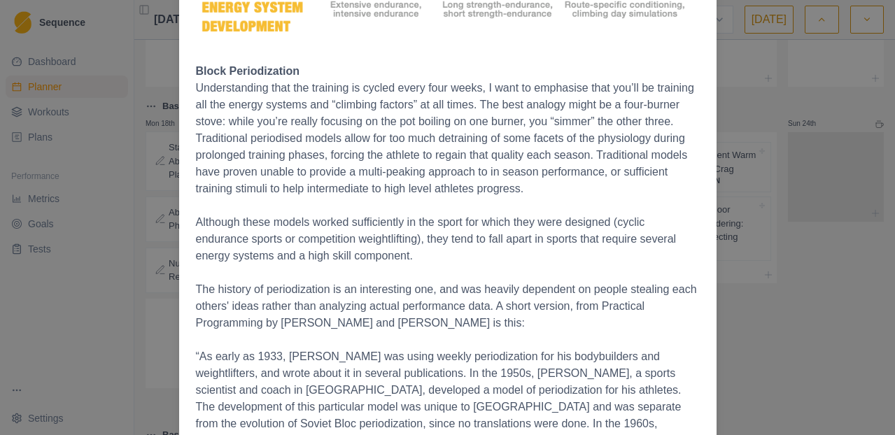
click at [794, 301] on div "Start Here: About the Plan [DATE] The Full Tilt Bouldering Plan [PERSON_NAME] A…" at bounding box center [447, 217] width 895 height 435
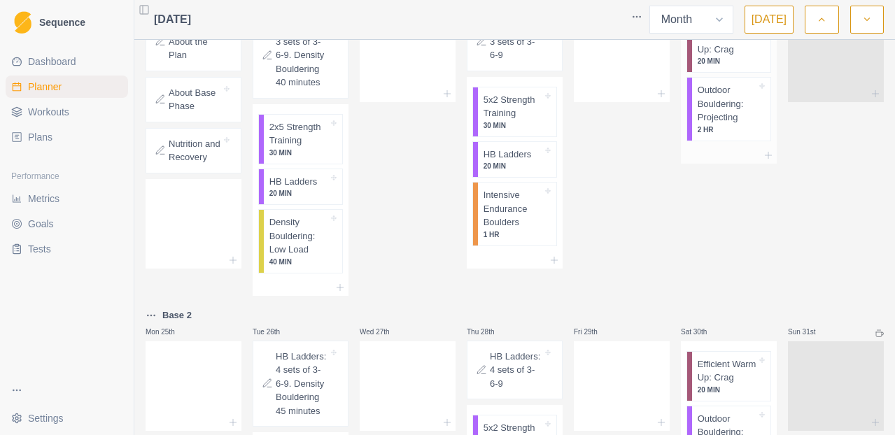
scroll to position [728, 0]
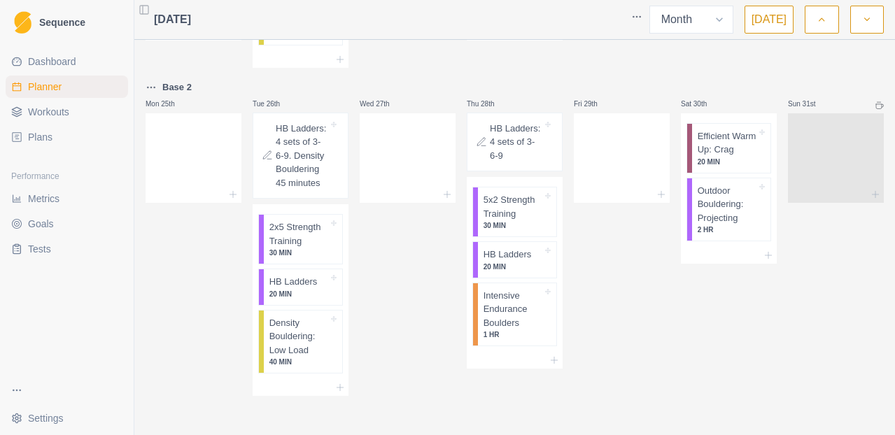
click at [860, 22] on button "button" at bounding box center [867, 20] width 34 height 28
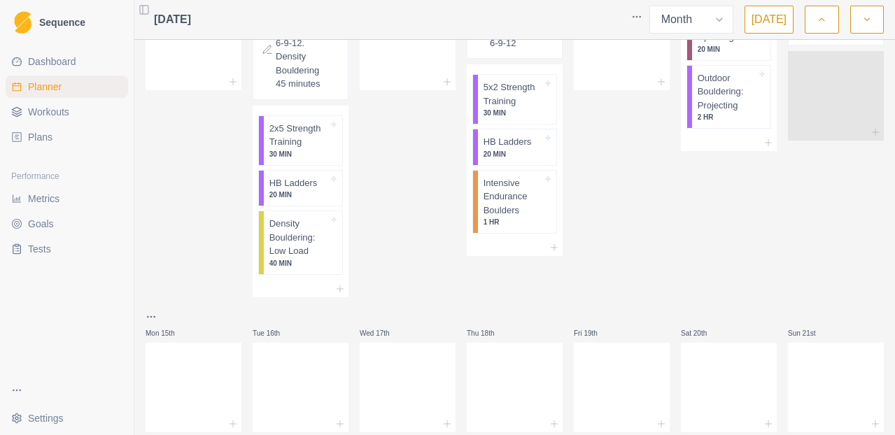
scroll to position [398, 0]
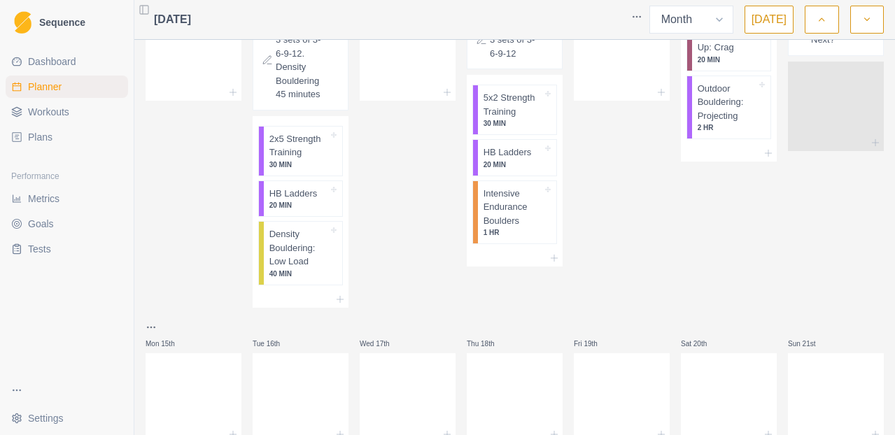
click at [68, 139] on link "Plans" at bounding box center [67, 137] width 122 height 22
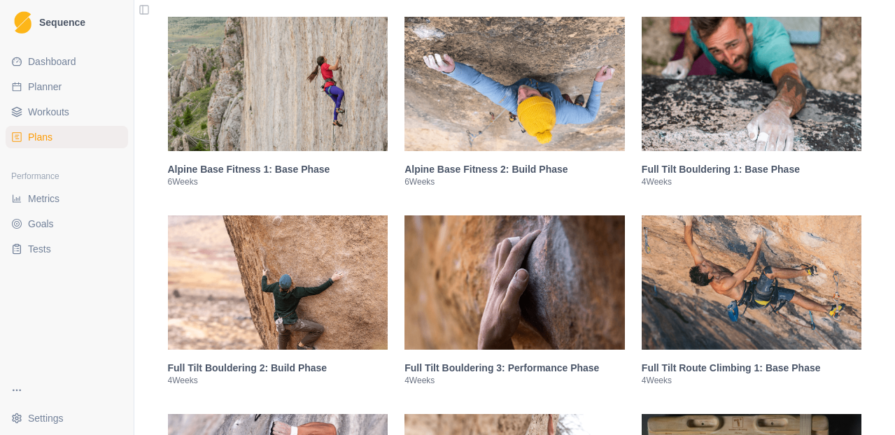
scroll to position [1076, 0]
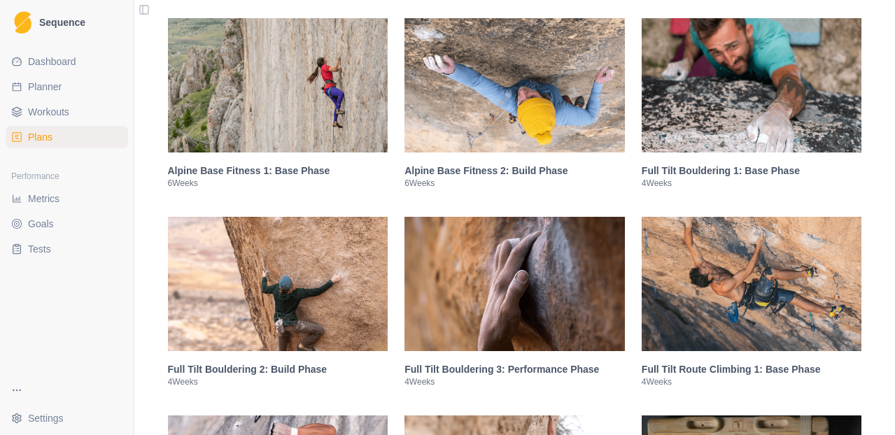
click at [341, 314] on img at bounding box center [278, 284] width 220 height 134
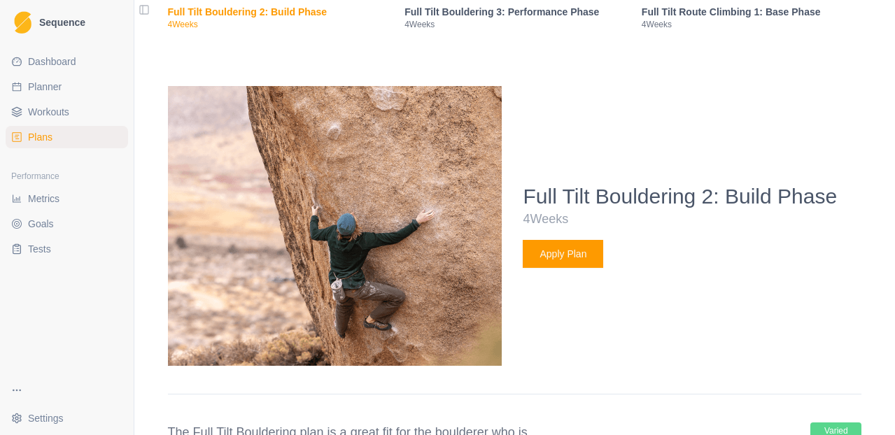
scroll to position [1508, 0]
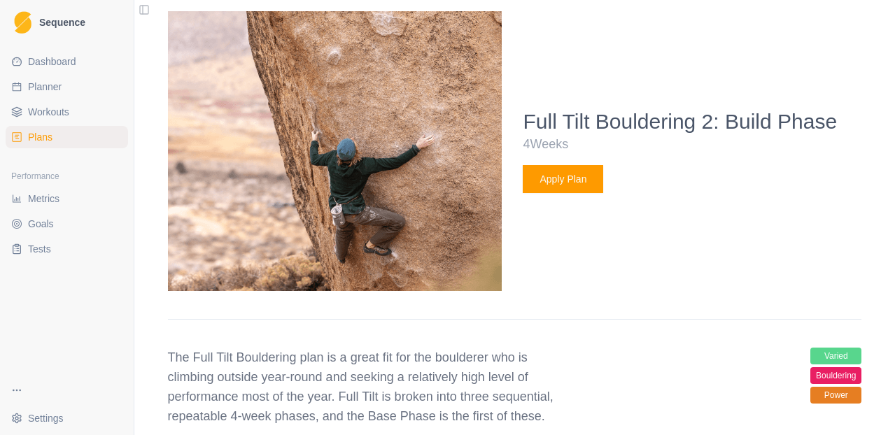
click at [571, 193] on button "Apply Plan" at bounding box center [562, 179] width 80 height 28
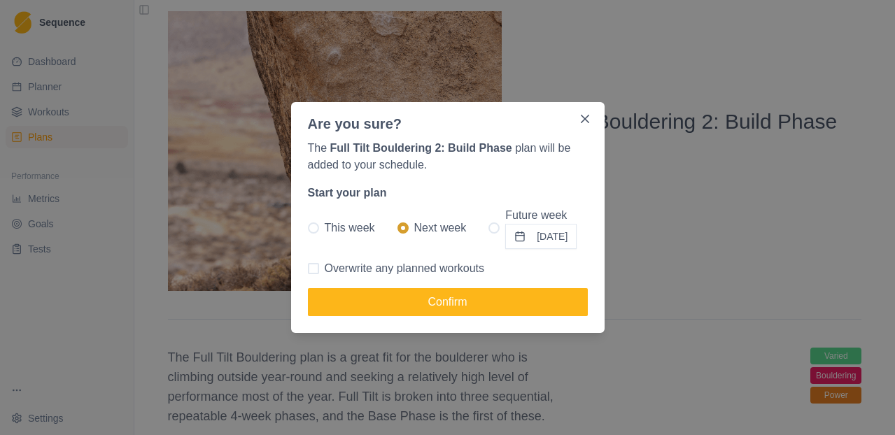
click at [488, 229] on span at bounding box center [493, 227] width 11 height 11
click at [488, 229] on input "Future week [DATE]" at bounding box center [488, 228] width 1 height 1
radio input "true"
click at [534, 236] on button "[DATE]" at bounding box center [540, 236] width 71 height 25
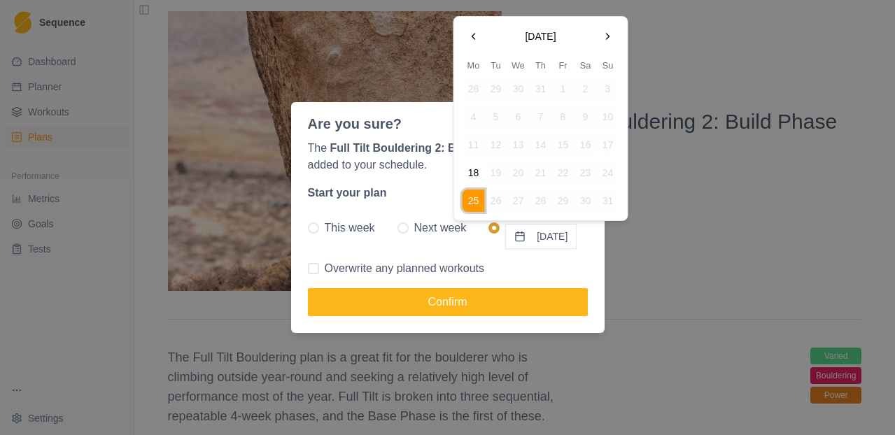
click at [611, 32] on button "Go to the Next Month" at bounding box center [608, 36] width 22 height 22
click at [478, 144] on button "15" at bounding box center [473, 145] width 22 height 22
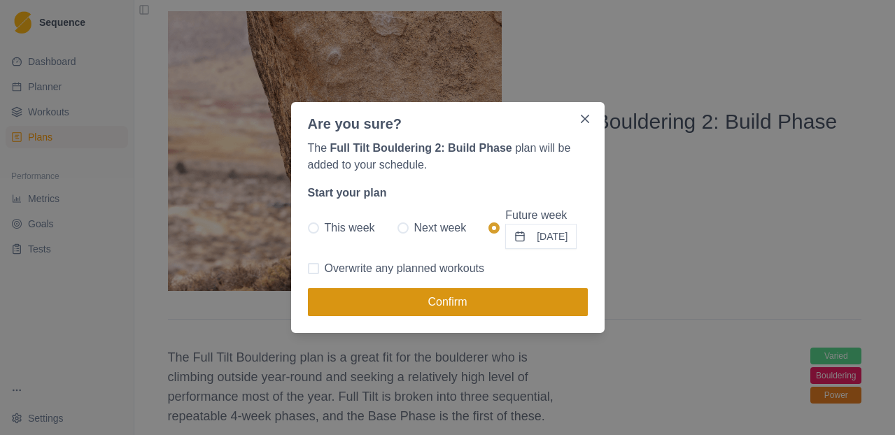
click at [416, 300] on button "Confirm" at bounding box center [448, 302] width 280 height 28
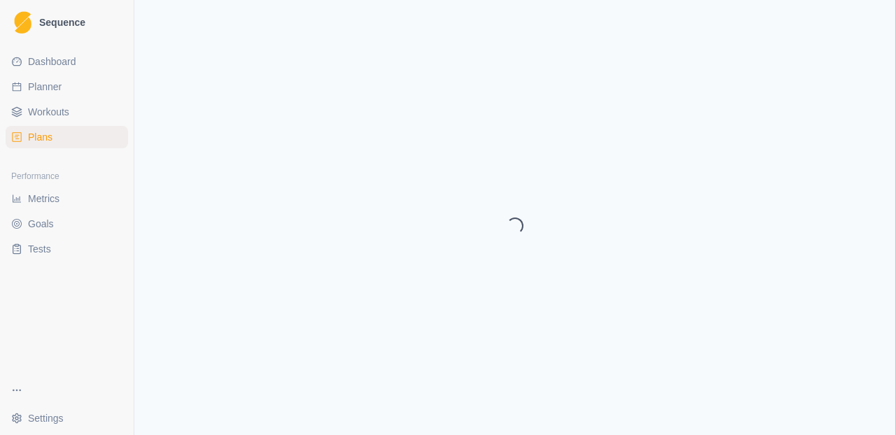
select select "month"
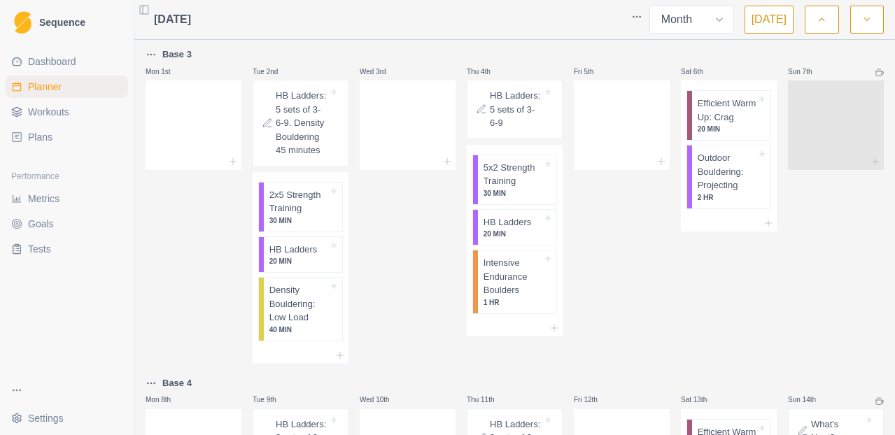
click at [406, 222] on div "Wed 3rd" at bounding box center [408, 205] width 96 height 318
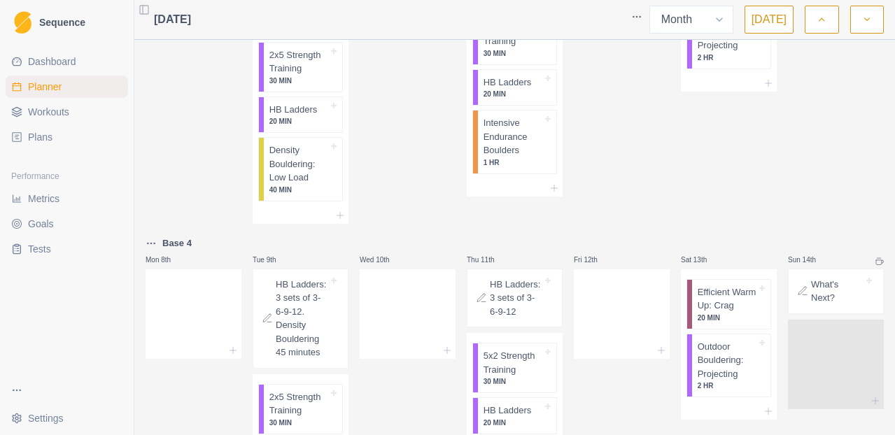
scroll to position [139, 0]
click at [525, 143] on p "Intensive Endurance Boulders" at bounding box center [512, 137] width 59 height 41
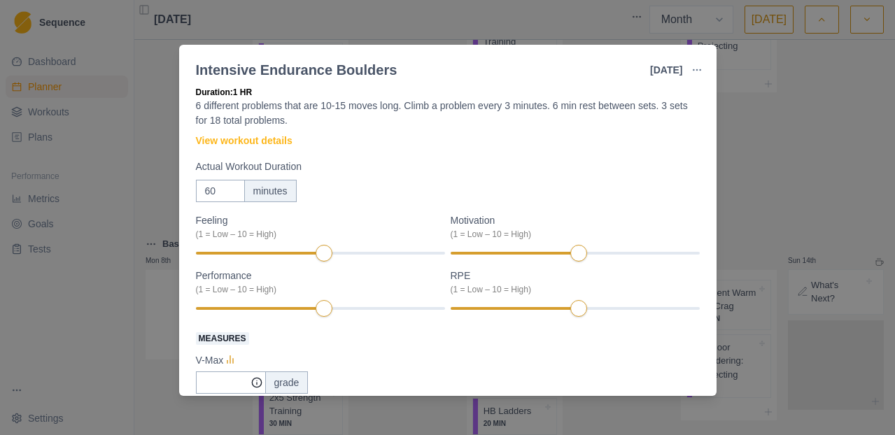
scroll to position [0, 0]
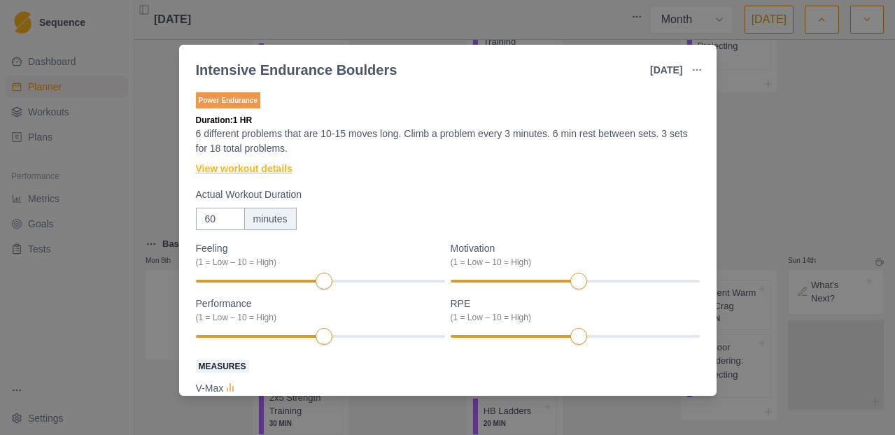
click at [244, 171] on link "View workout details" at bounding box center [244, 169] width 97 height 15
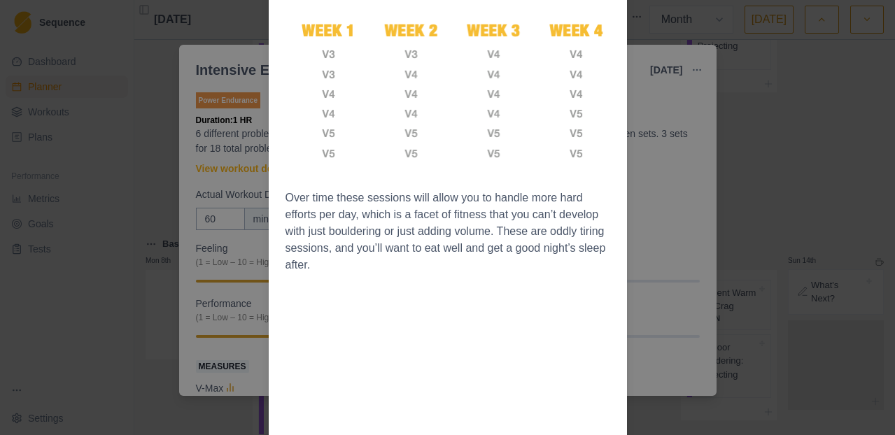
scroll to position [1033, 0]
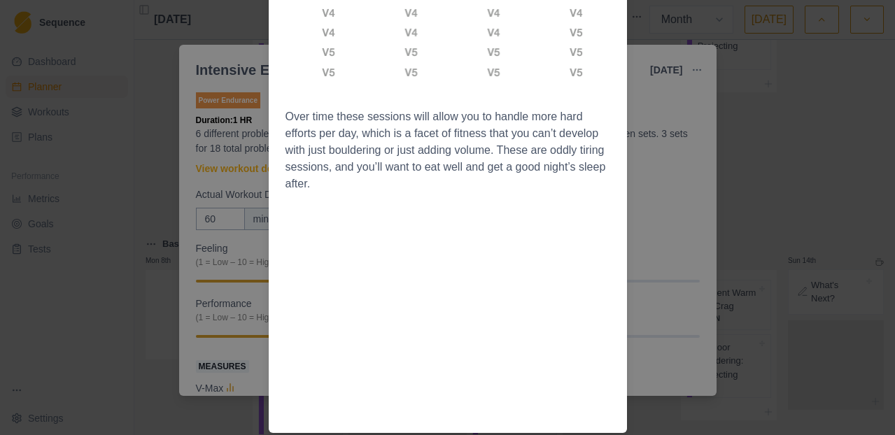
click at [672, 112] on div "Workout Details Overview Intensive Endurance (IE) might be best viewed as “stre…" at bounding box center [447, 217] width 895 height 435
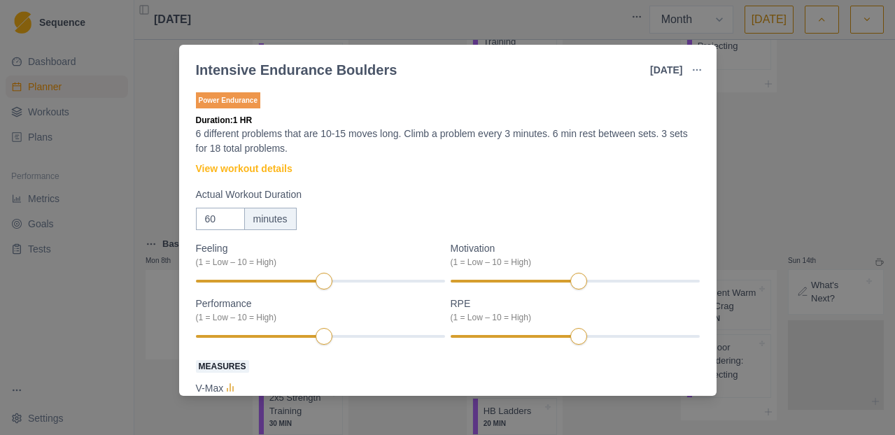
click at [761, 224] on div "Intensive Endurance Boulders [DATE] Link To Goal View Workout Metrics Edit Orig…" at bounding box center [447, 217] width 895 height 435
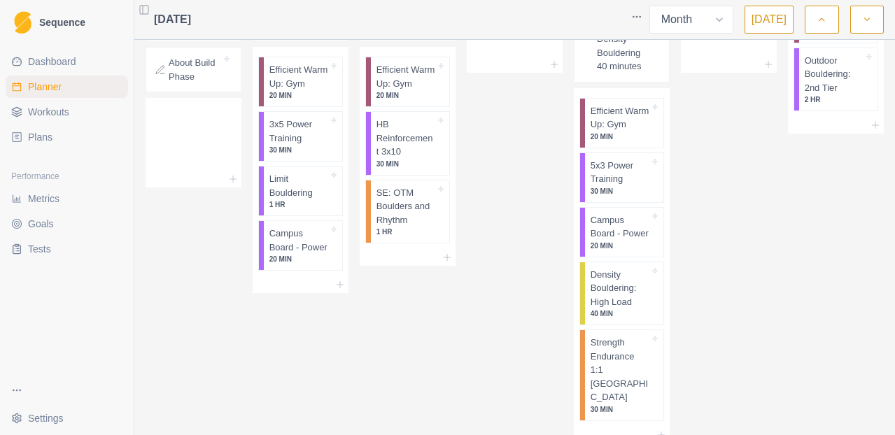
scroll to position [813, 0]
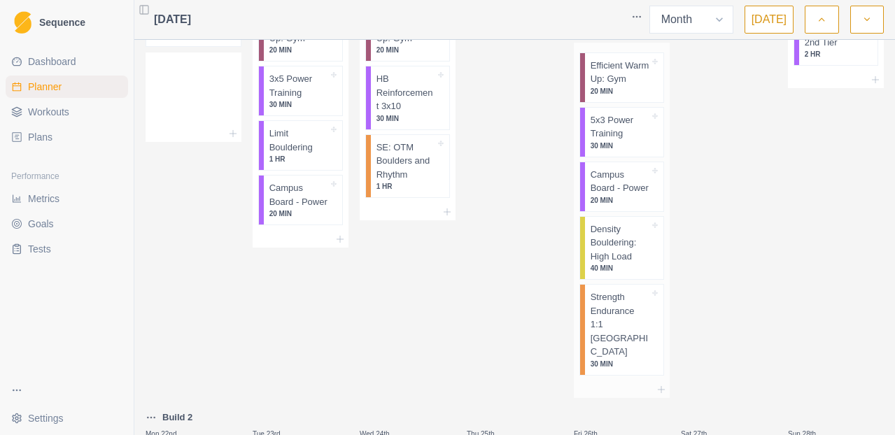
click at [642, 359] on p "Strength Endurance 1:1 [GEOGRAPHIC_DATA]" at bounding box center [619, 324] width 59 height 69
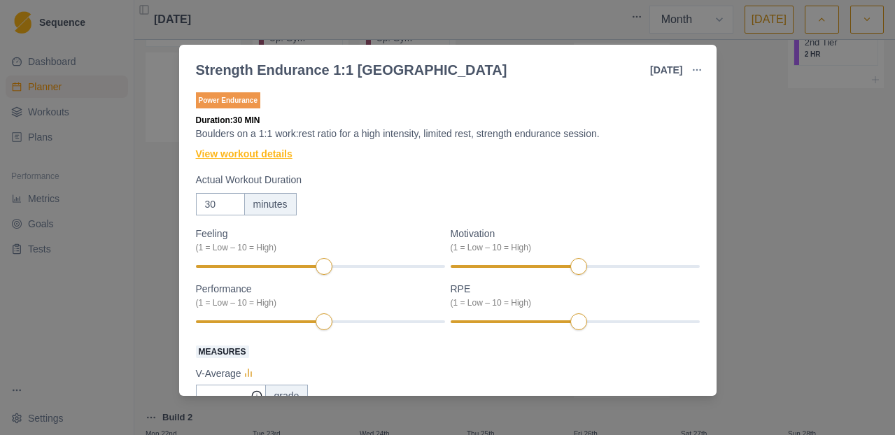
click at [271, 152] on link "View workout details" at bounding box center [244, 154] width 97 height 15
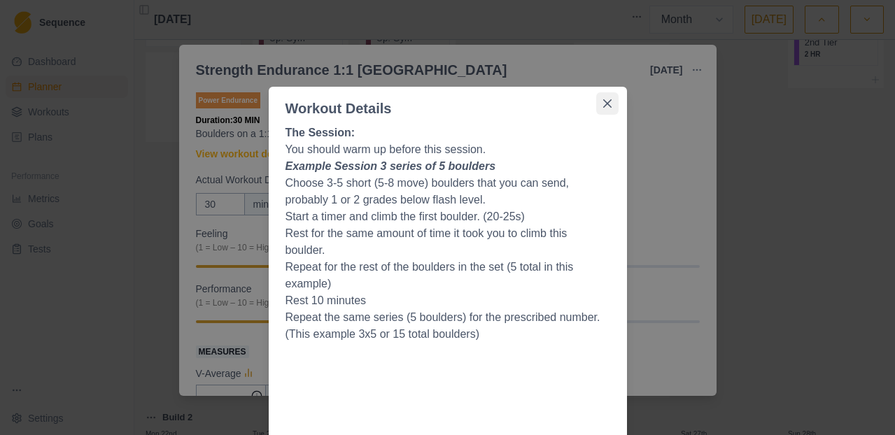
click at [604, 105] on icon "Close" at bounding box center [607, 103] width 8 height 8
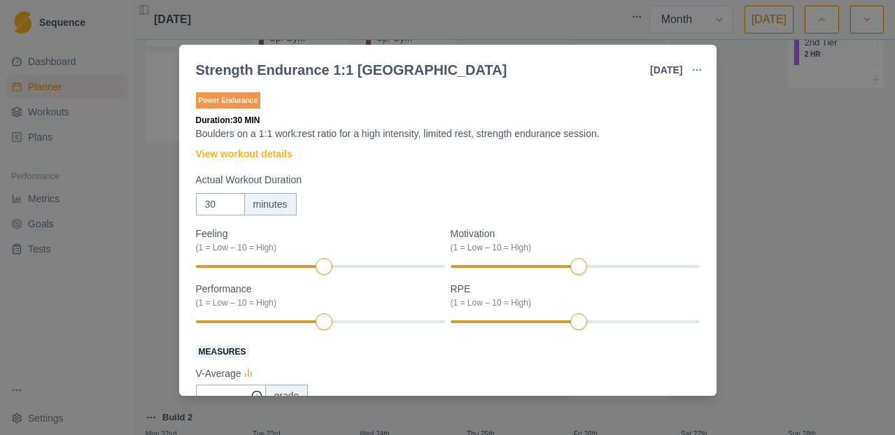
click at [797, 206] on div "Strength Endurance 1:1 Boulder [DATE] Link To Goal View Workout Metrics Edit Or…" at bounding box center [447, 217] width 895 height 435
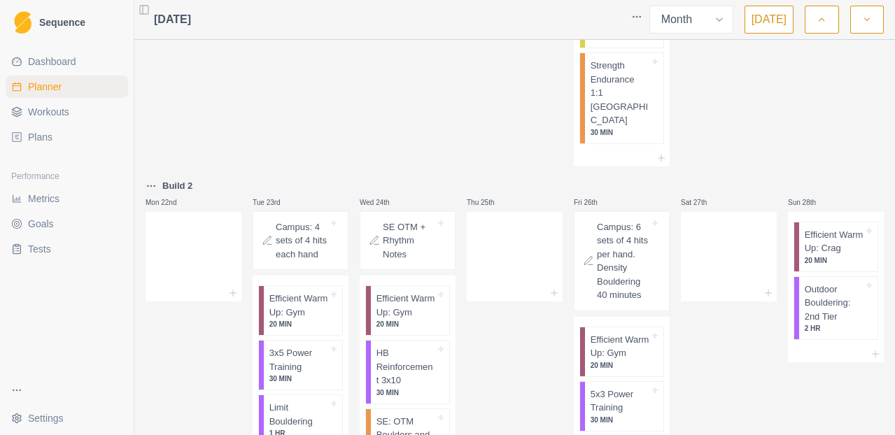
scroll to position [883, 0]
